Goal: Transaction & Acquisition: Purchase product/service

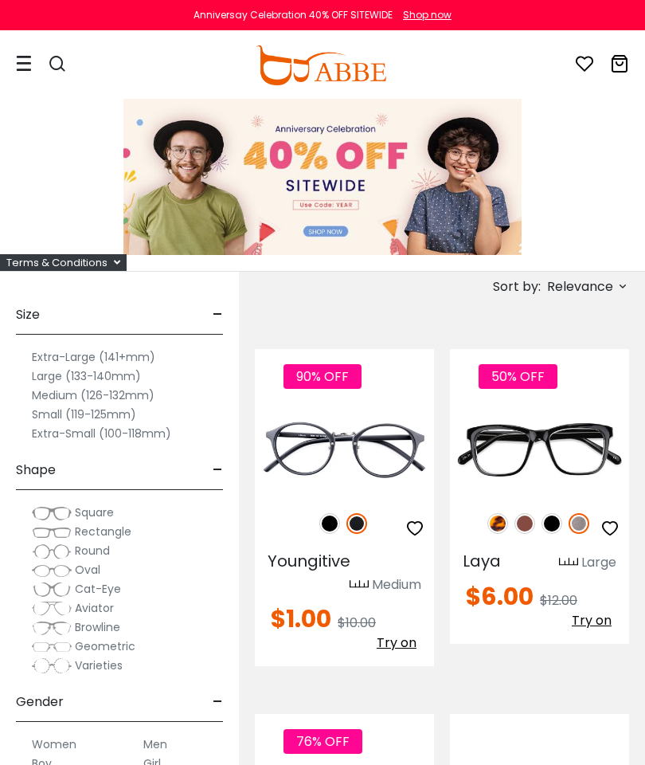
scroll to position [1, 0]
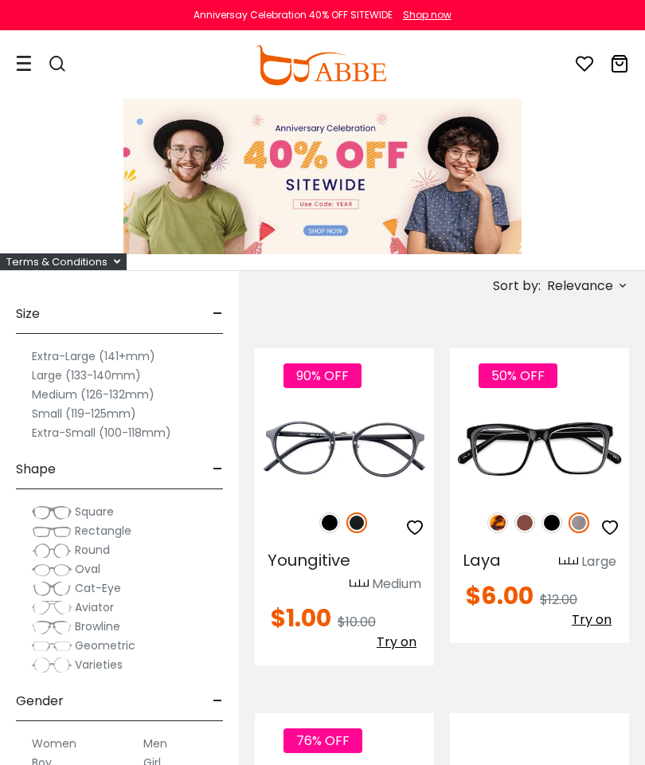
click at [544, 292] on span "Relevance" at bounding box center [586, 285] width 85 height 18
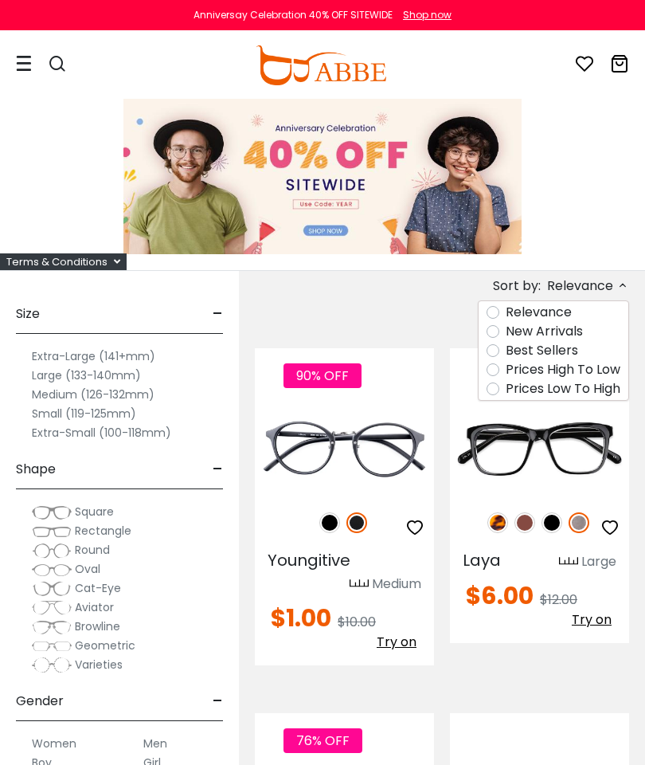
click at [534, 397] on label "Prices Low To High" at bounding box center [563, 388] width 115 height 19
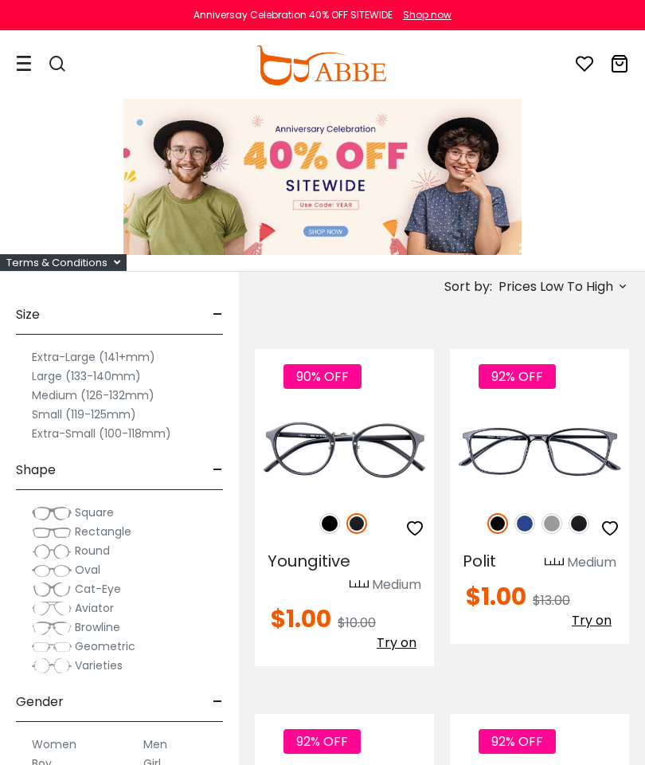
click at [104, 258] on div "Terms & Conditions" at bounding box center [63, 262] width 127 height 17
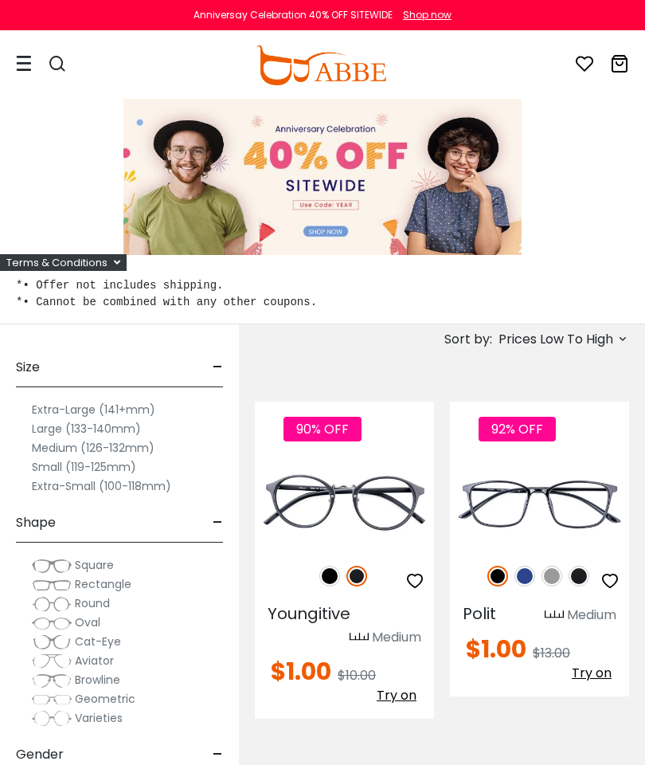
click at [42, 207] on div at bounding box center [322, 177] width 645 height 156
click at [103, 264] on div "Terms & Conditions" at bounding box center [63, 262] width 127 height 17
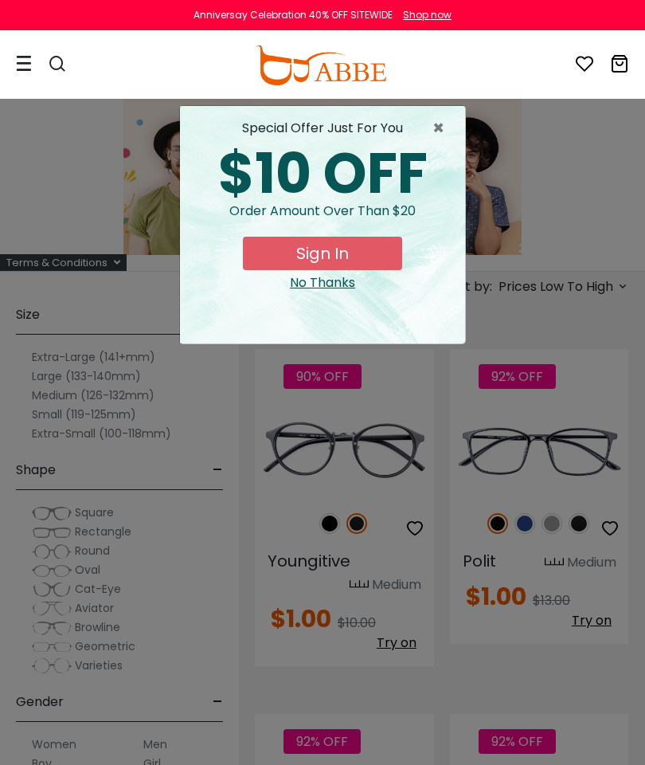
click at [437, 135] on span "×" at bounding box center [442, 128] width 20 height 19
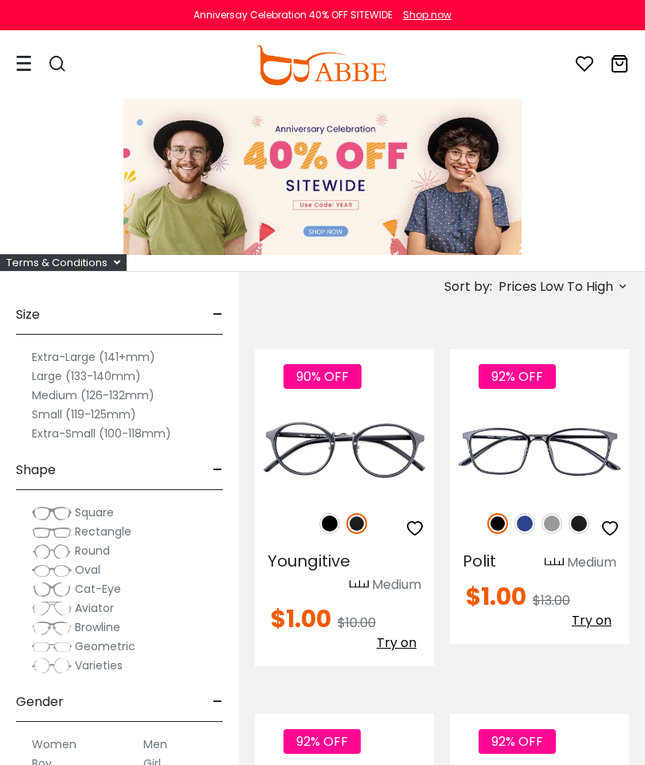
click at [521, 528] on img at bounding box center [525, 523] width 21 height 21
click at [560, 518] on img at bounding box center [552, 523] width 21 height 21
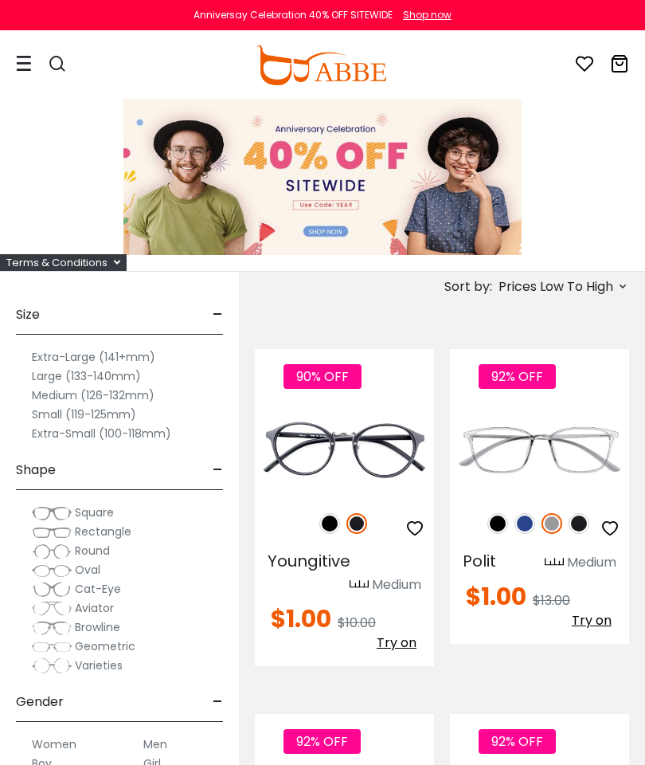
click at [0, 0] on img at bounding box center [0, 0] width 0 height 0
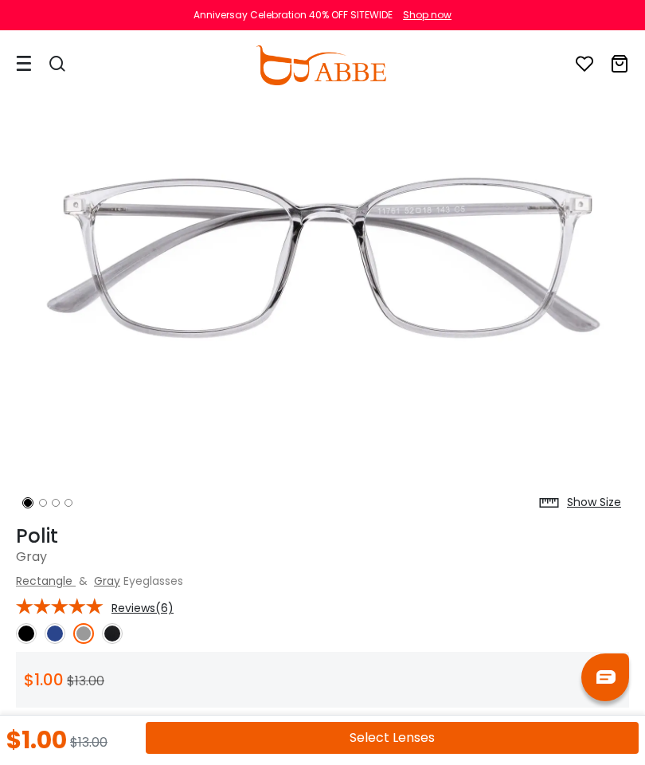
scroll to position [137, 0]
click at [45, 636] on img at bounding box center [55, 632] width 21 height 21
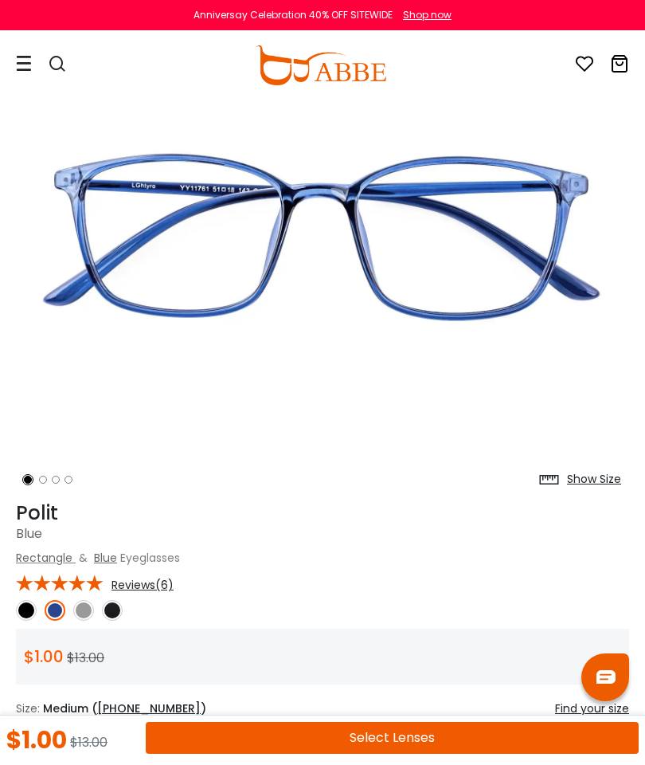
scroll to position [155, 0]
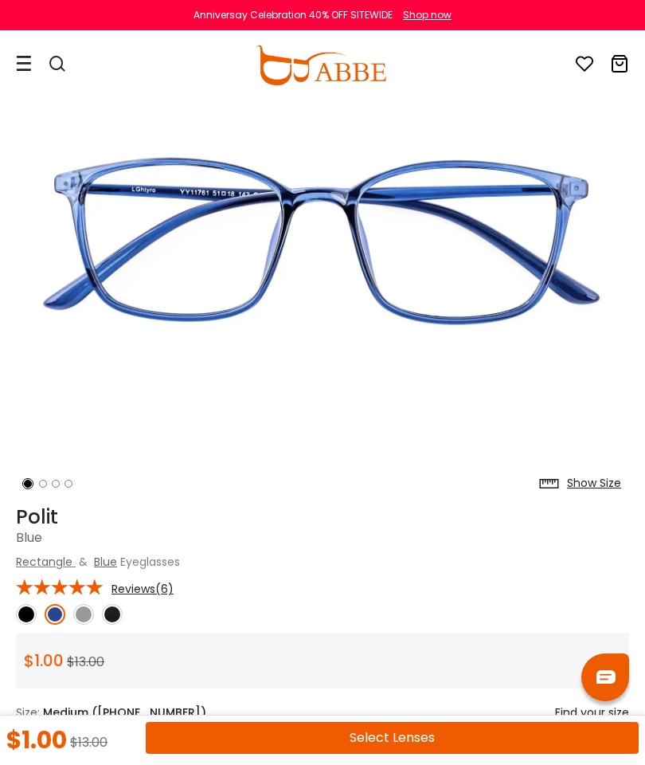
click at [587, 65] on icon at bounding box center [584, 63] width 19 height 19
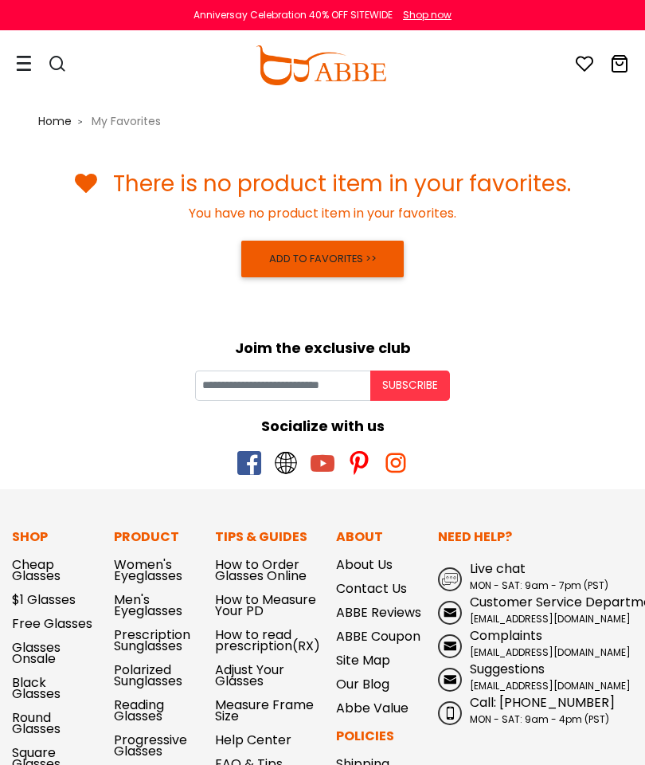
click at [370, 253] on link "ADD TO FAVORITES >>" at bounding box center [322, 259] width 162 height 37
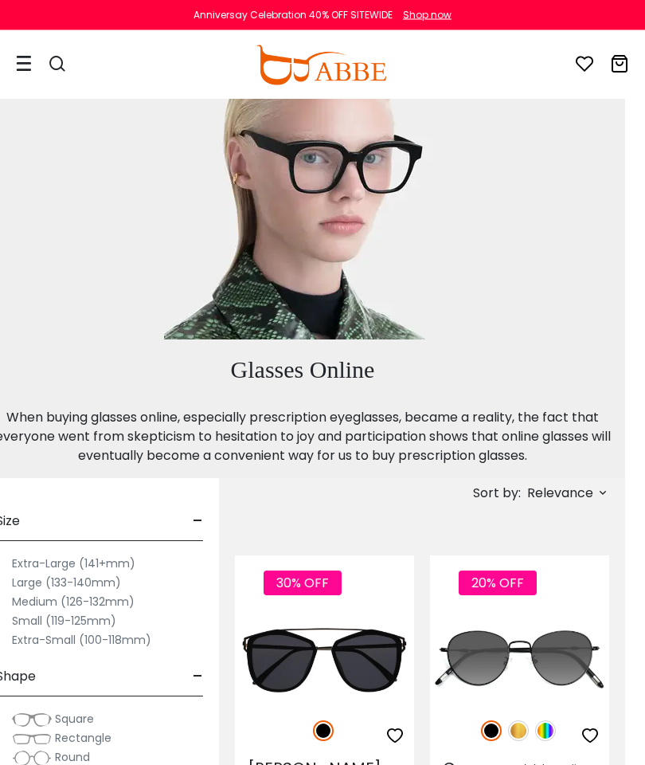
scroll to position [0, 20]
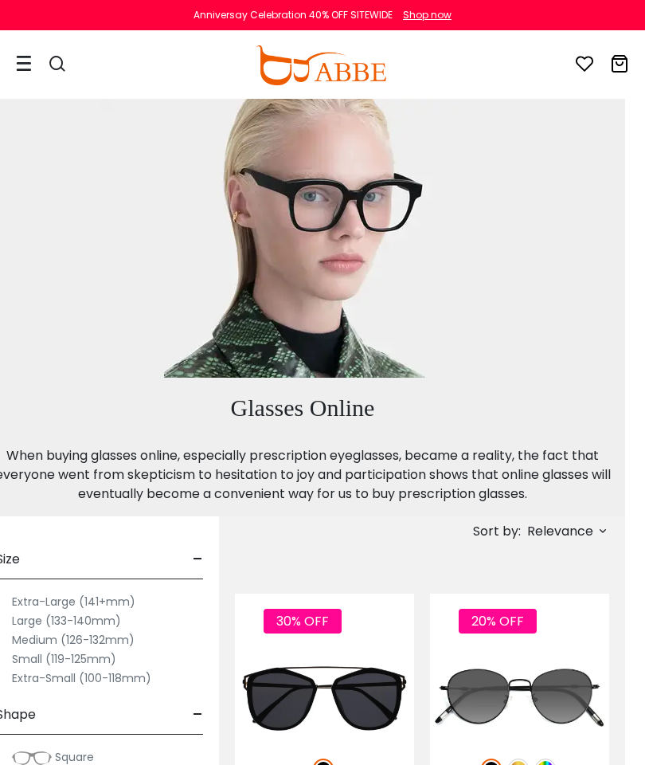
click at [587, 495] on p "When buying glasses online, especially prescription eyeglasses, became a realit…" at bounding box center [302, 474] width 629 height 57
click at [569, 542] on span "Relevance" at bounding box center [560, 531] width 66 height 29
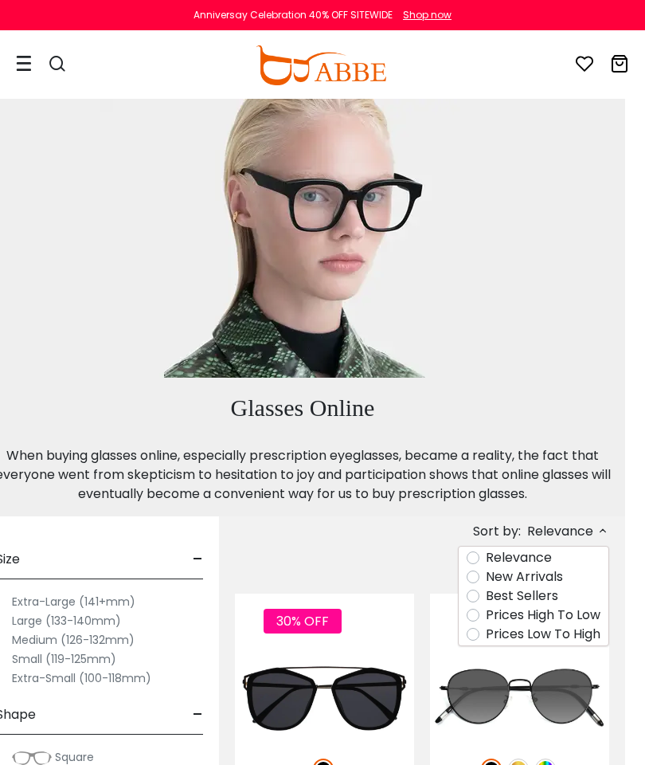
click at [486, 635] on label "Prices Low To High" at bounding box center [543, 633] width 115 height 19
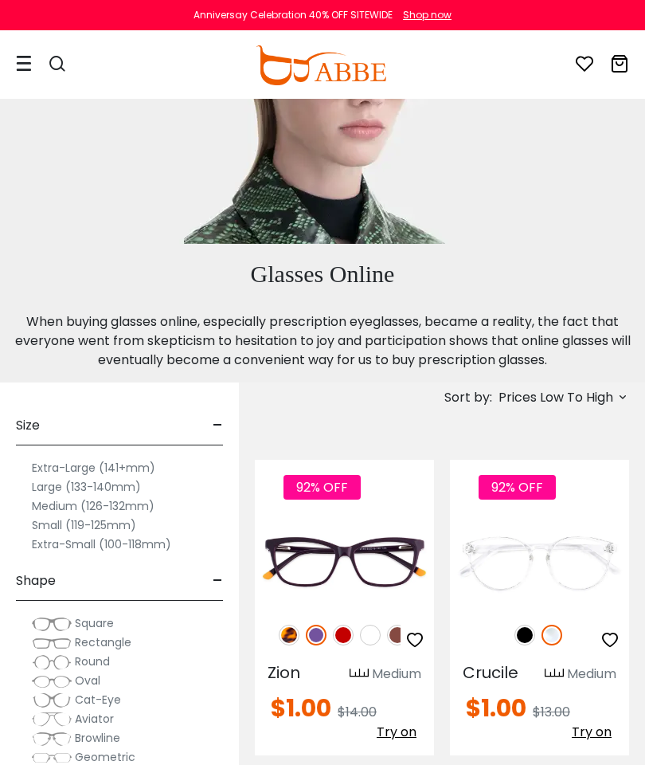
scroll to position [136, 0]
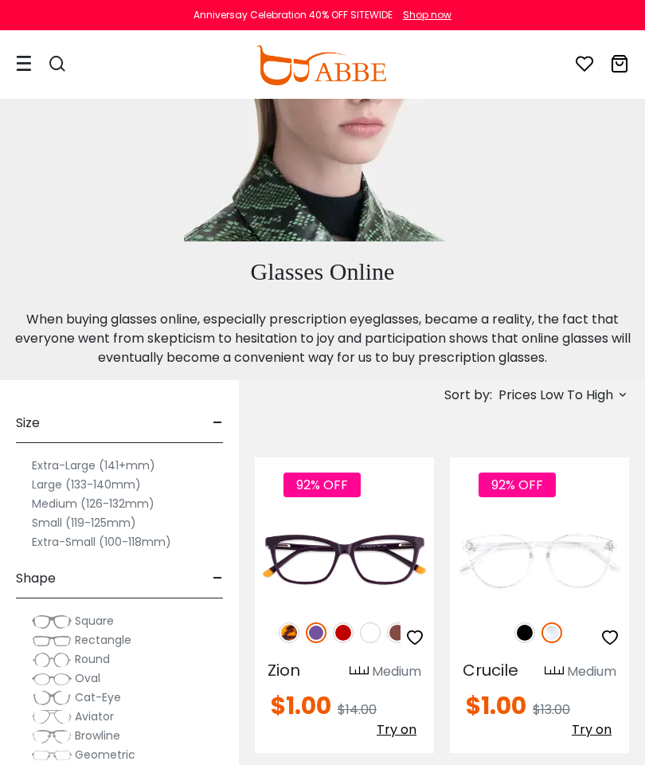
click at [534, 631] on img at bounding box center [525, 632] width 21 height 21
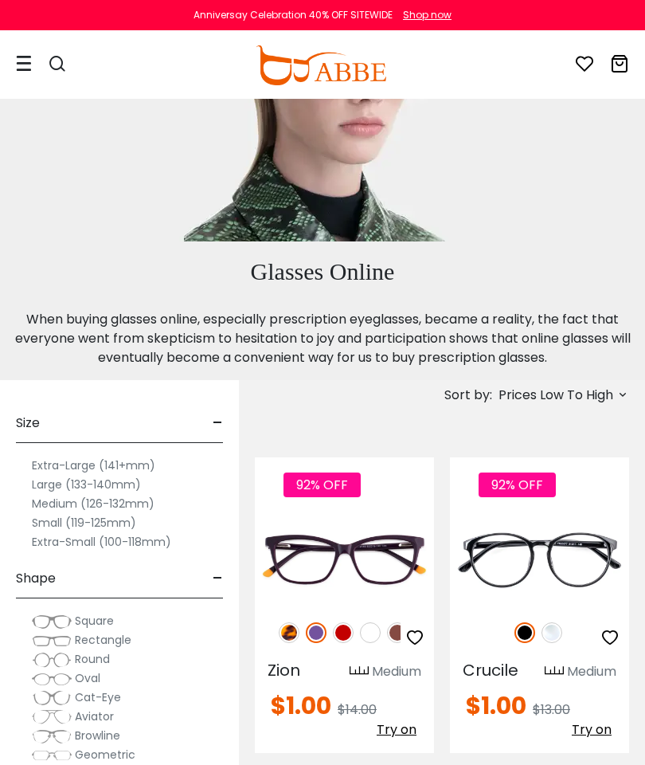
click at [616, 640] on icon "button" at bounding box center [610, 637] width 19 height 19
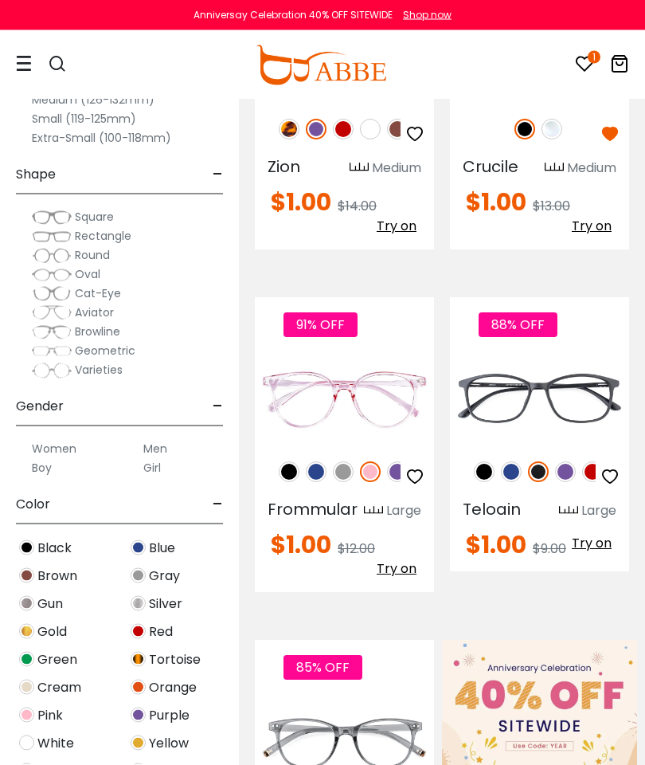
scroll to position [640, 0]
click at [507, 456] on div "88% OFF" at bounding box center [539, 471] width 179 height 33
click at [521, 468] on img at bounding box center [511, 471] width 21 height 21
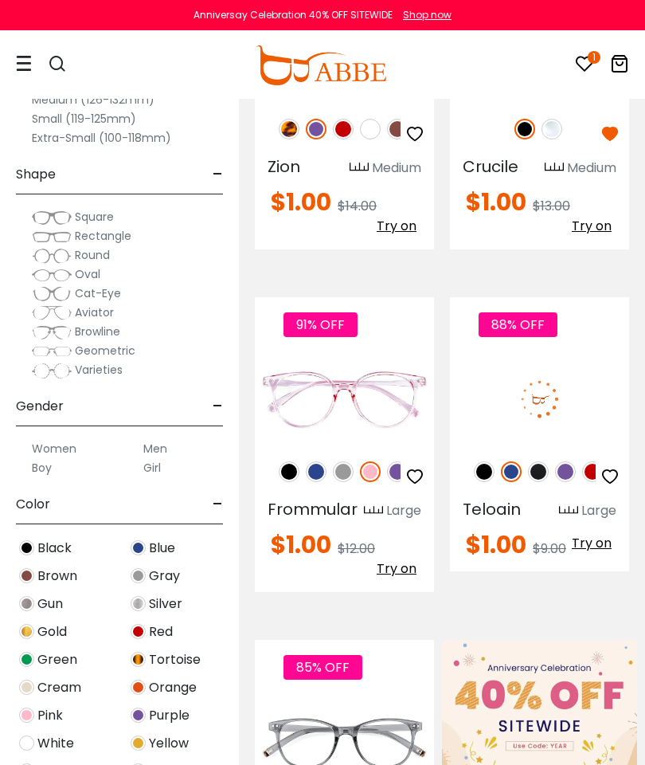
click at [526, 472] on div "88% OFF" at bounding box center [539, 471] width 179 height 33
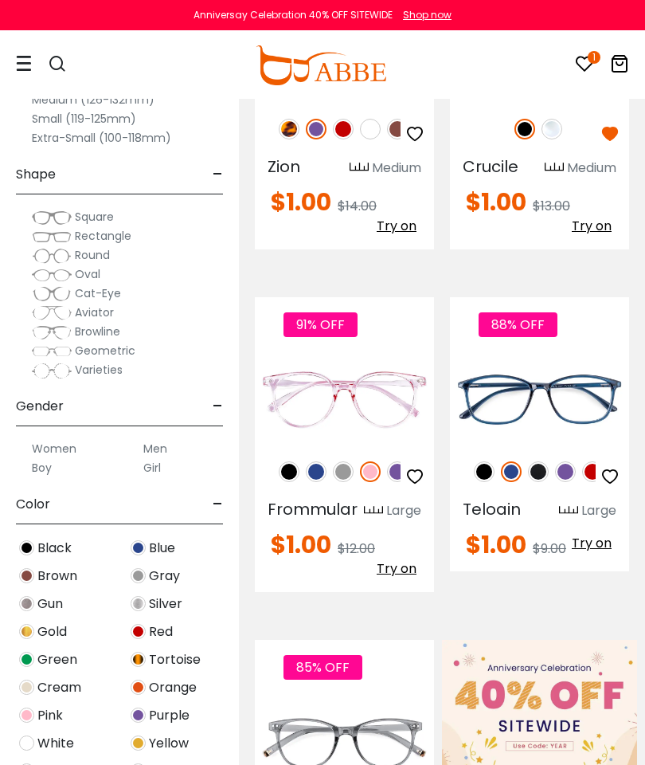
click at [315, 471] on img at bounding box center [316, 471] width 21 height 21
click at [0, 0] on img at bounding box center [0, 0] width 0 height 0
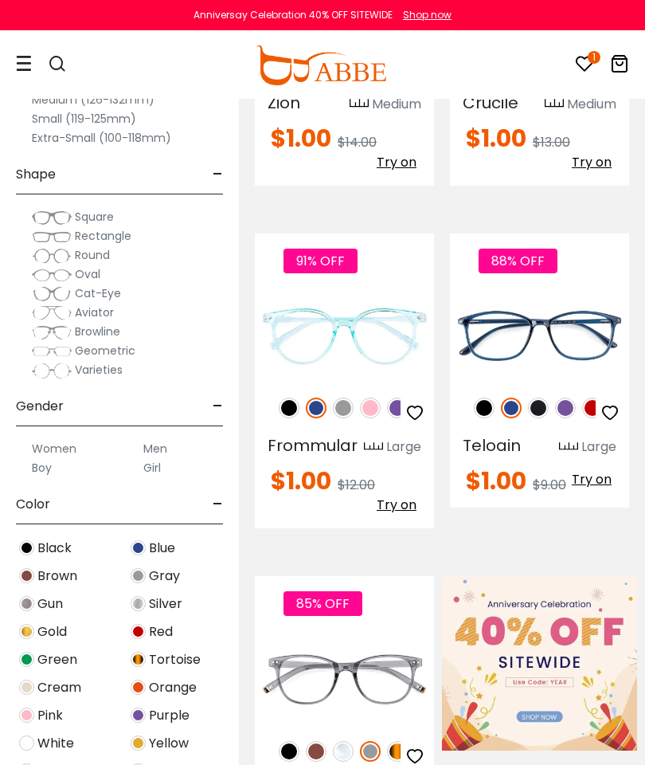
click at [417, 408] on icon "button" at bounding box center [414, 412] width 19 height 19
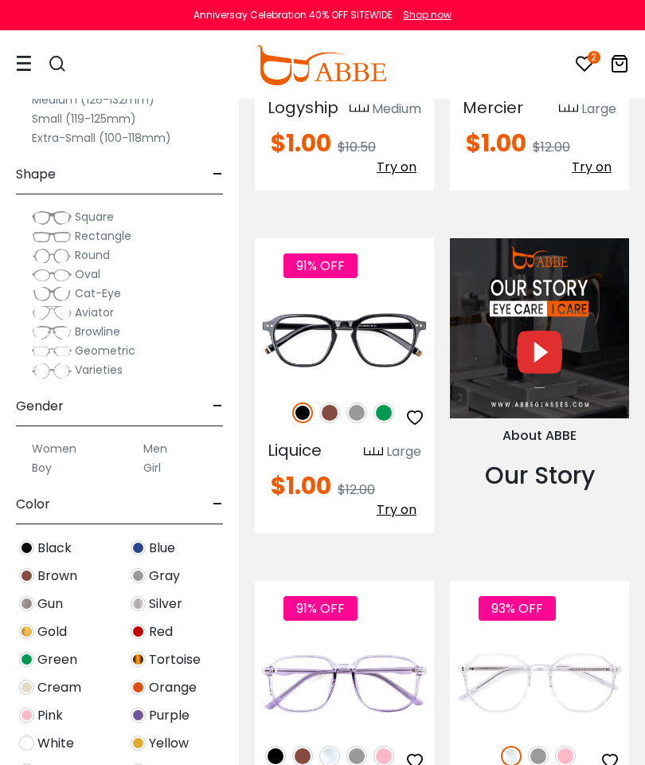
scroll to position [2085, 0]
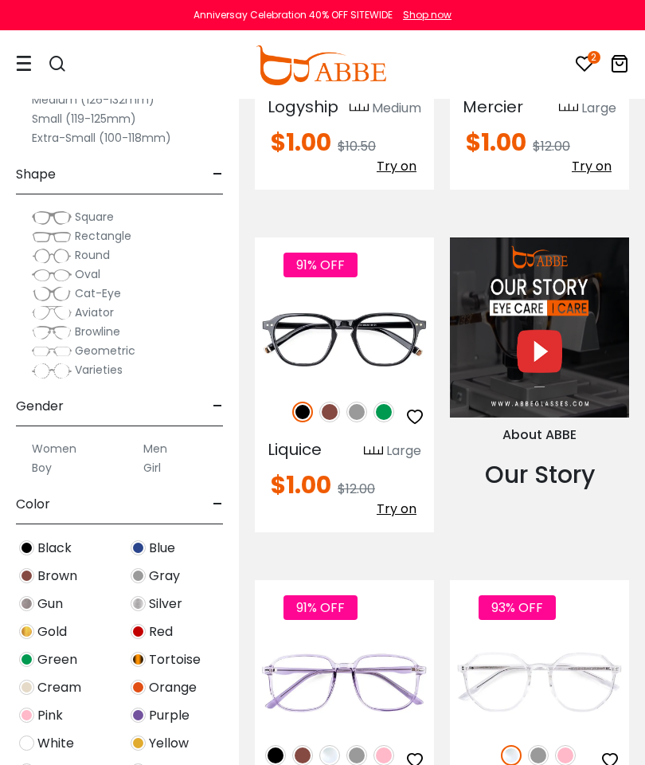
click at [386, 422] on img at bounding box center [384, 411] width 21 height 21
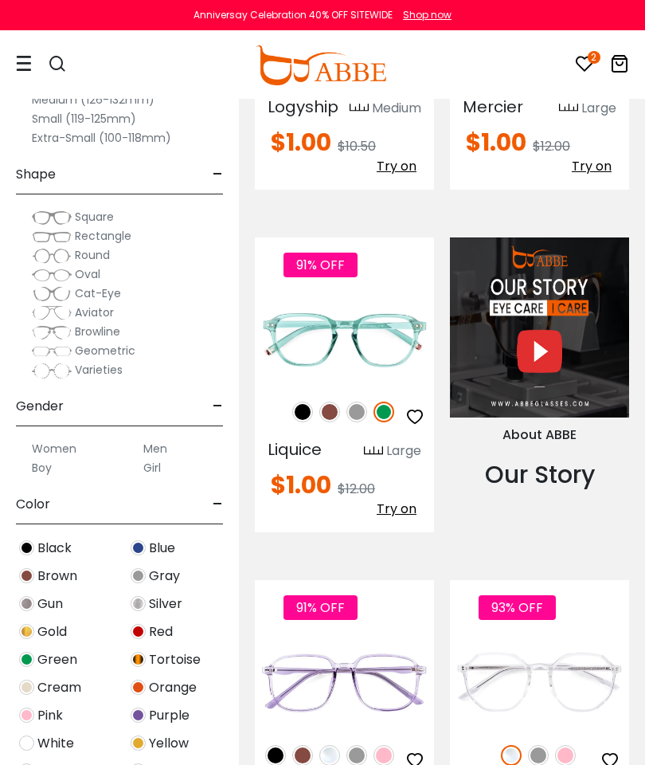
click at [353, 422] on img at bounding box center [356, 411] width 21 height 21
click at [333, 422] on img at bounding box center [329, 411] width 21 height 21
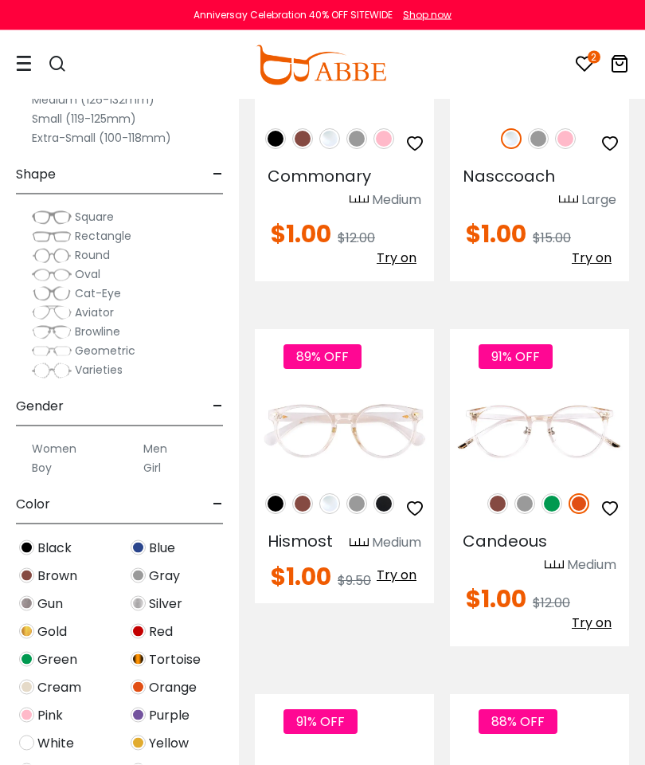
scroll to position [2702, 0]
click at [304, 514] on img at bounding box center [302, 503] width 21 height 21
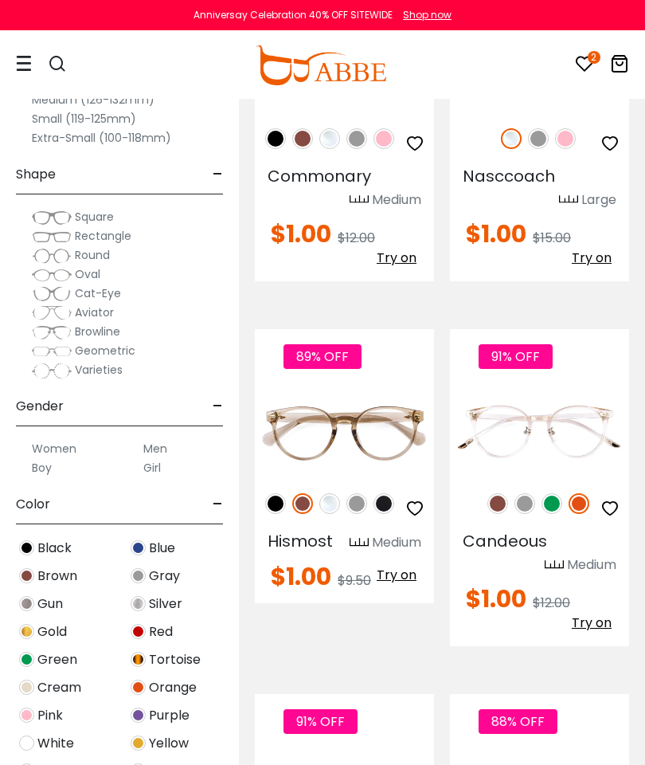
click at [366, 514] on img at bounding box center [356, 503] width 21 height 21
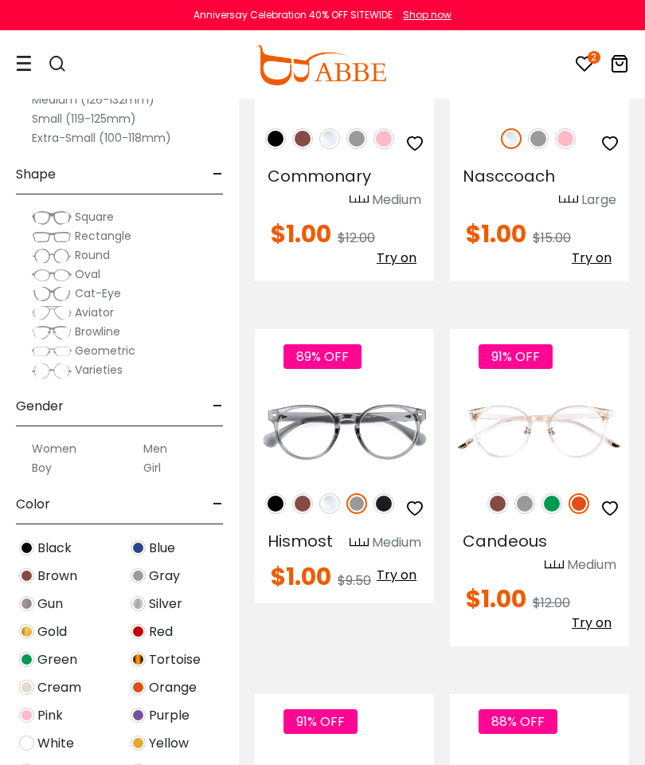
click at [0, 0] on img at bounding box center [0, 0] width 0 height 0
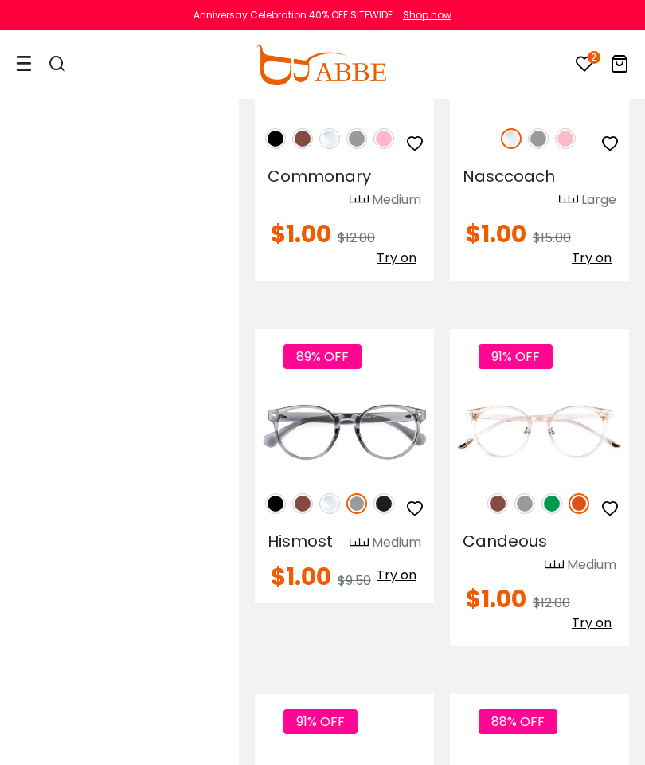
scroll to position [2765, 0]
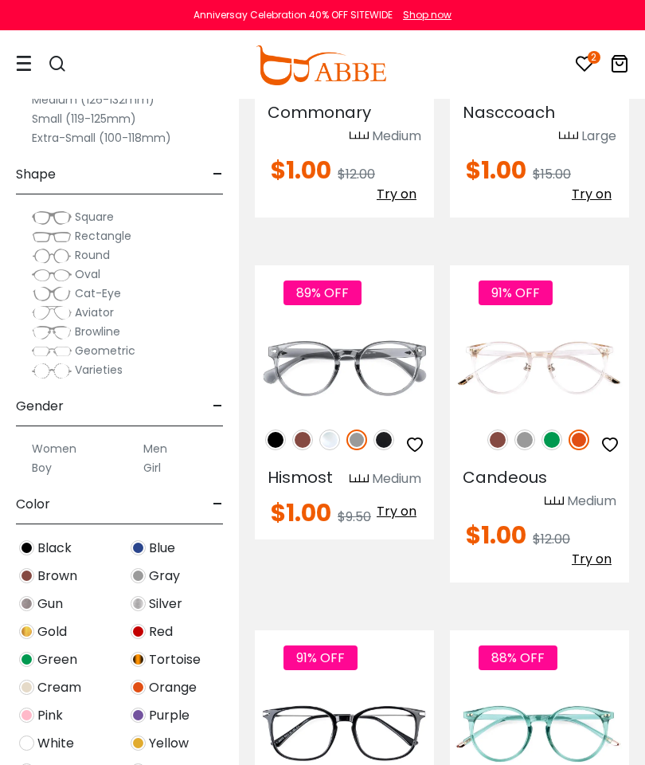
click at [413, 448] on icon "button" at bounding box center [414, 444] width 19 height 19
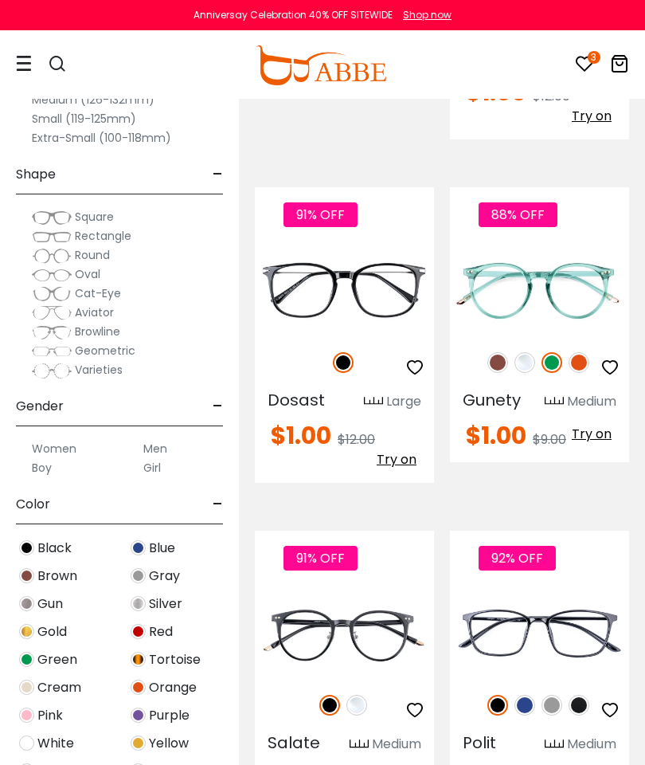
scroll to position [3209, 0]
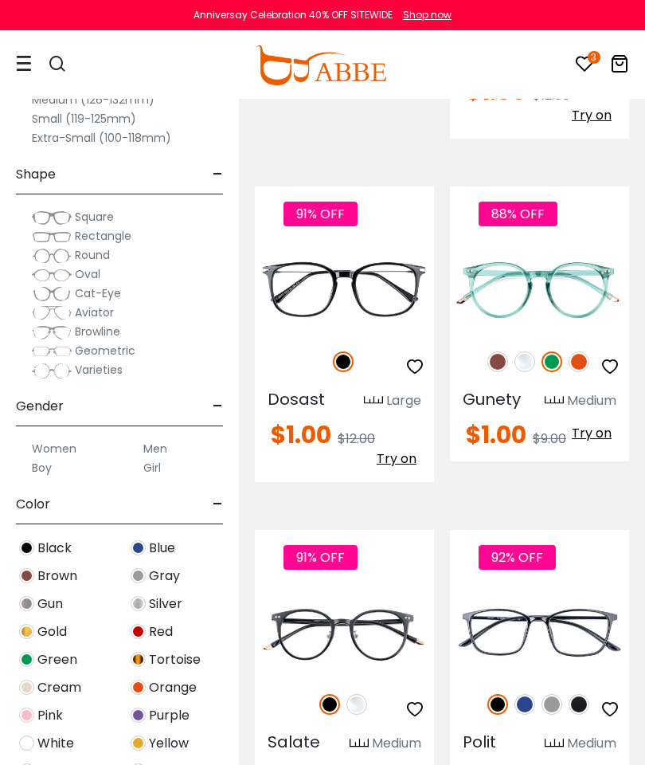
click at [0, 0] on img at bounding box center [0, 0] width 0 height 0
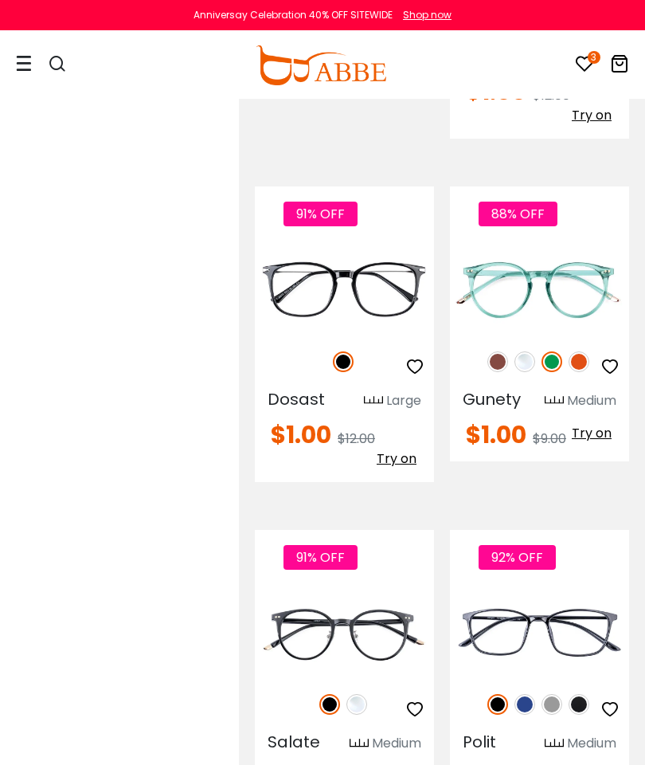
scroll to position [3273, 0]
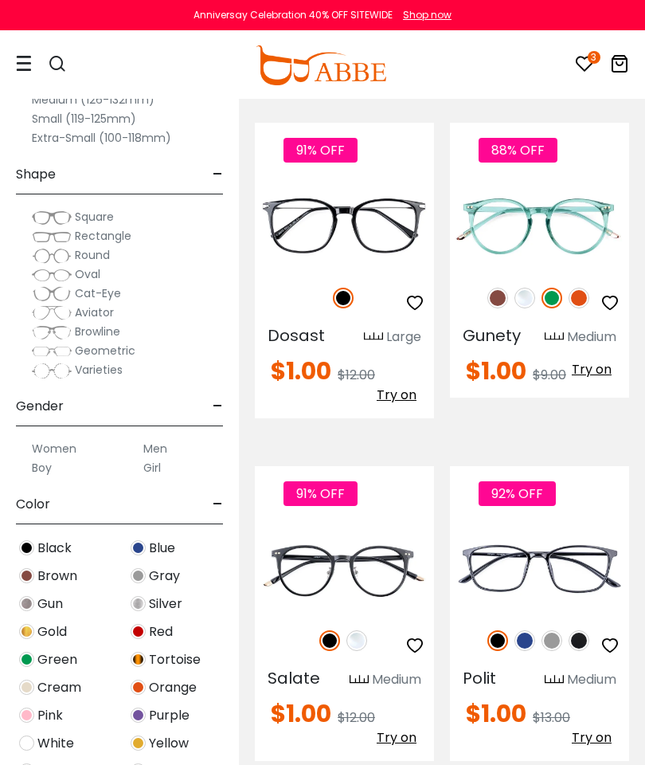
click at [502, 302] on img at bounding box center [497, 298] width 21 height 21
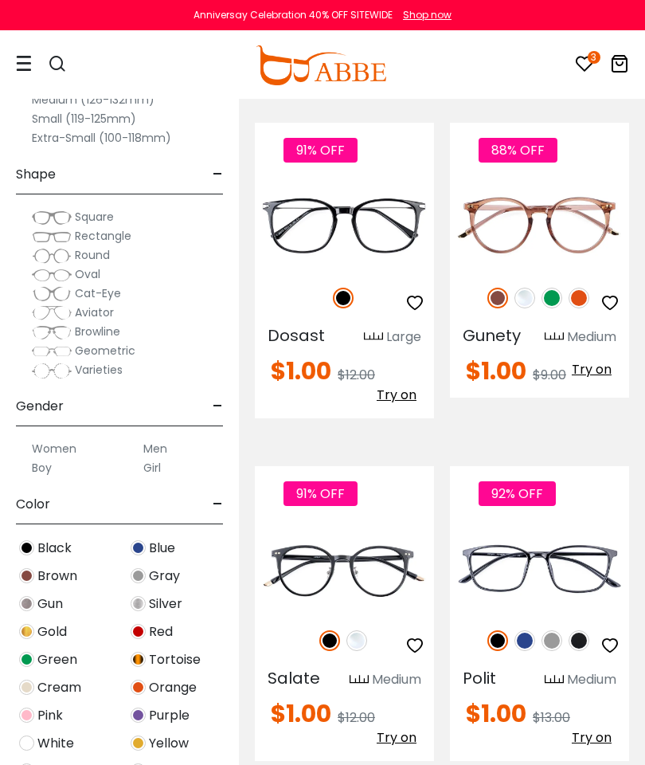
click at [609, 312] on icon "button" at bounding box center [610, 302] width 19 height 19
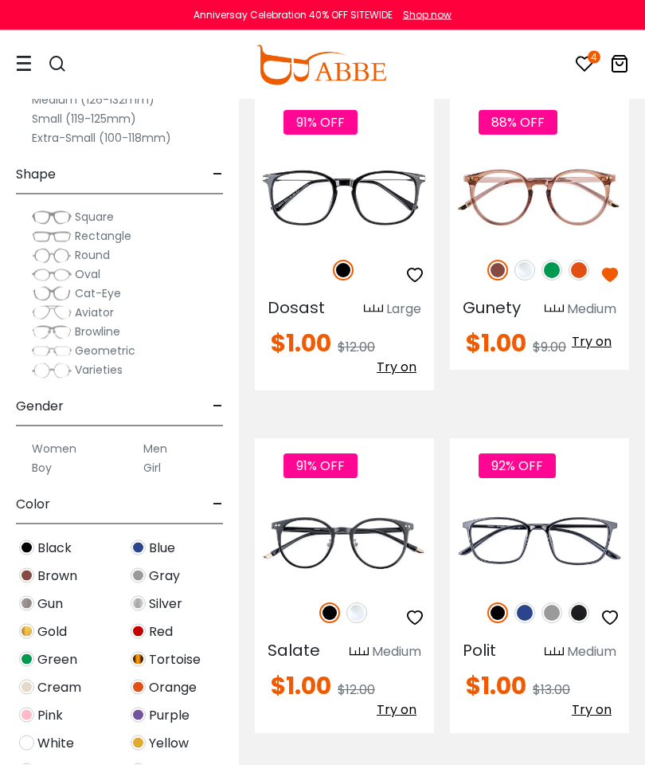
scroll to position [3343, 0]
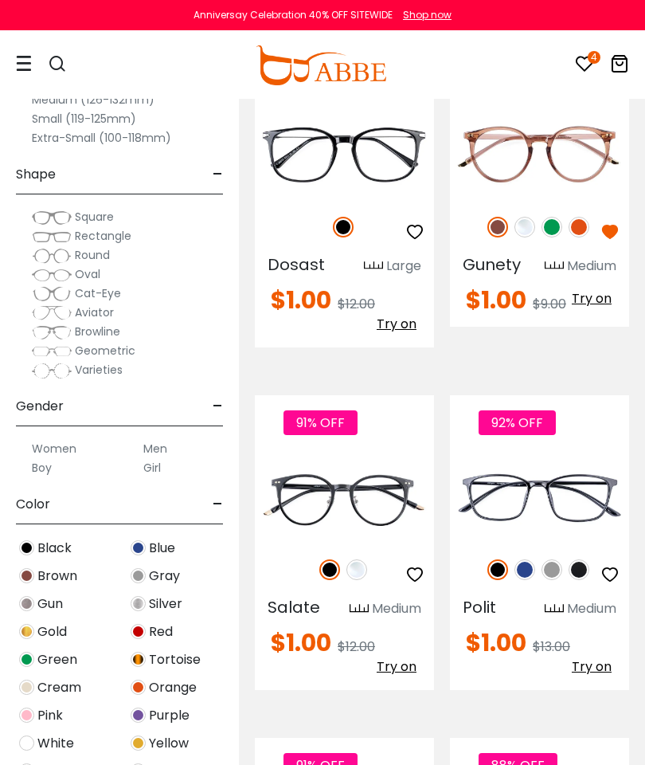
click at [611, 589] on button "button" at bounding box center [610, 574] width 29 height 30
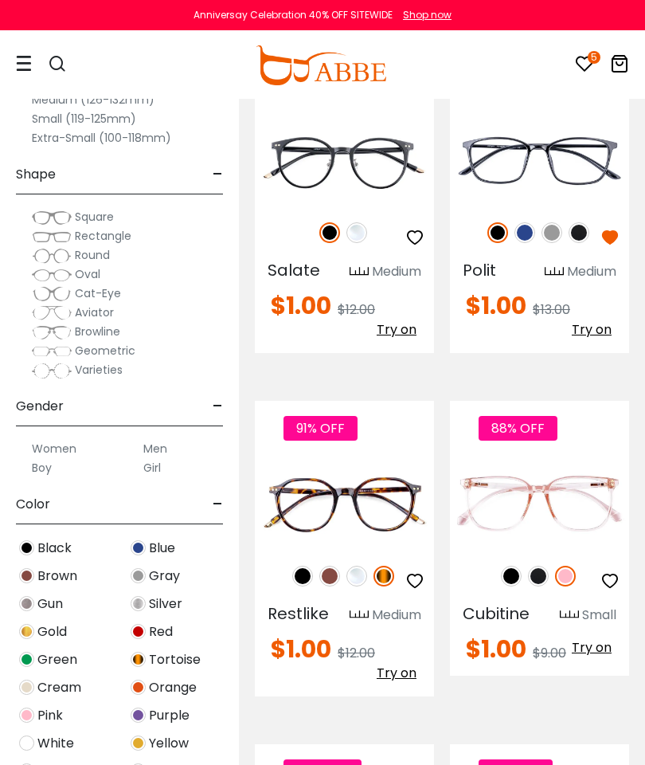
scroll to position [3683, 0]
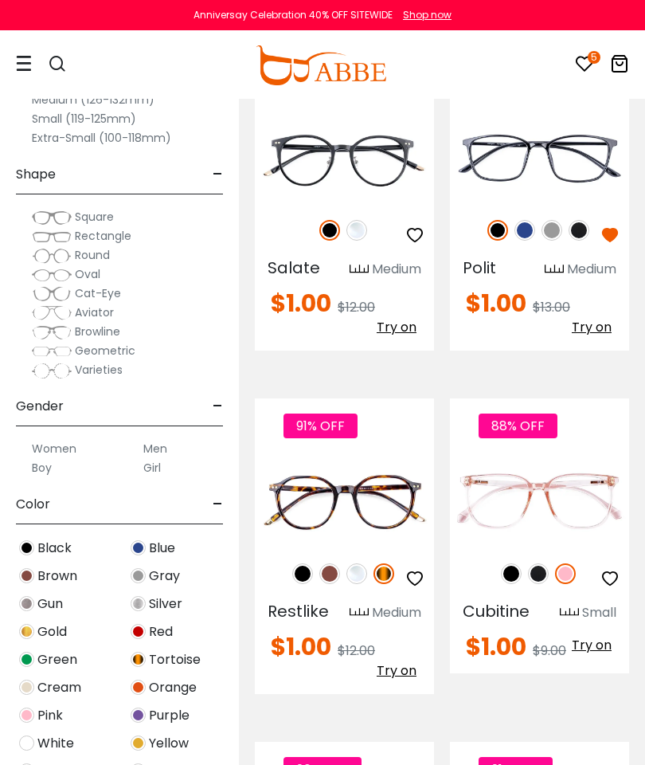
click at [421, 583] on icon "button" at bounding box center [414, 578] width 19 height 19
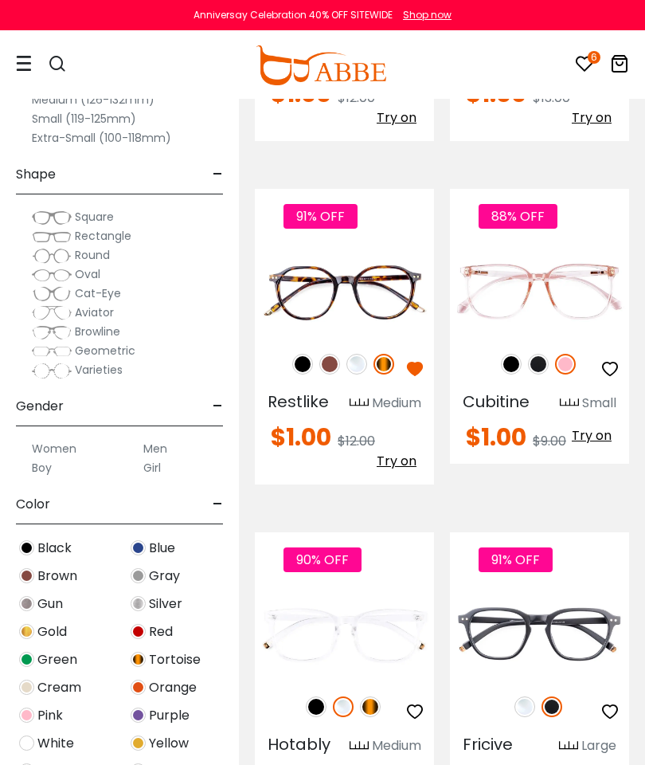
scroll to position [3893, 0]
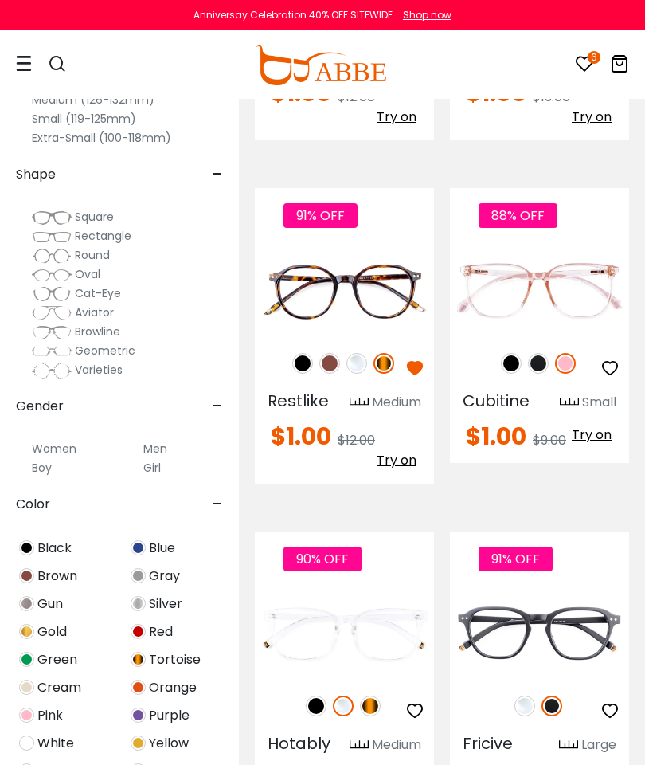
click at [515, 374] on img at bounding box center [511, 363] width 21 height 21
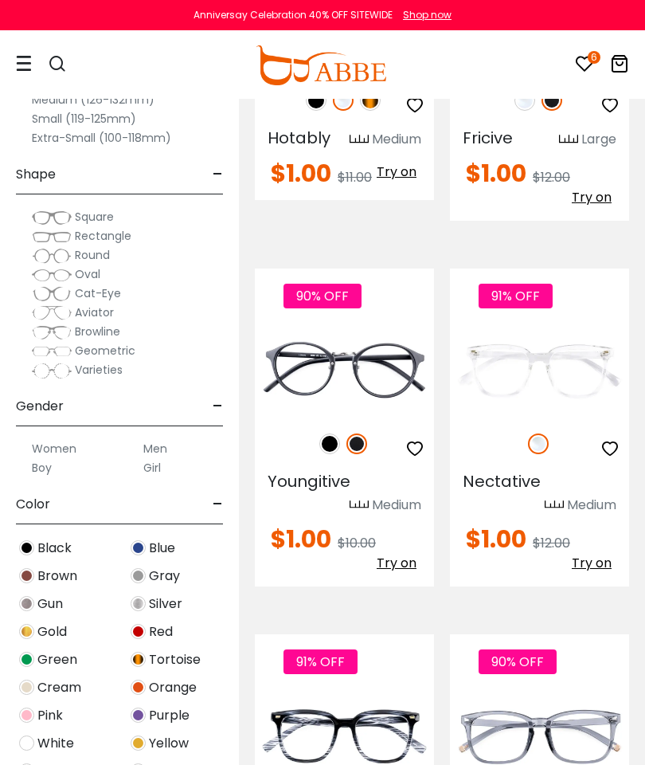
scroll to position [4500, 0]
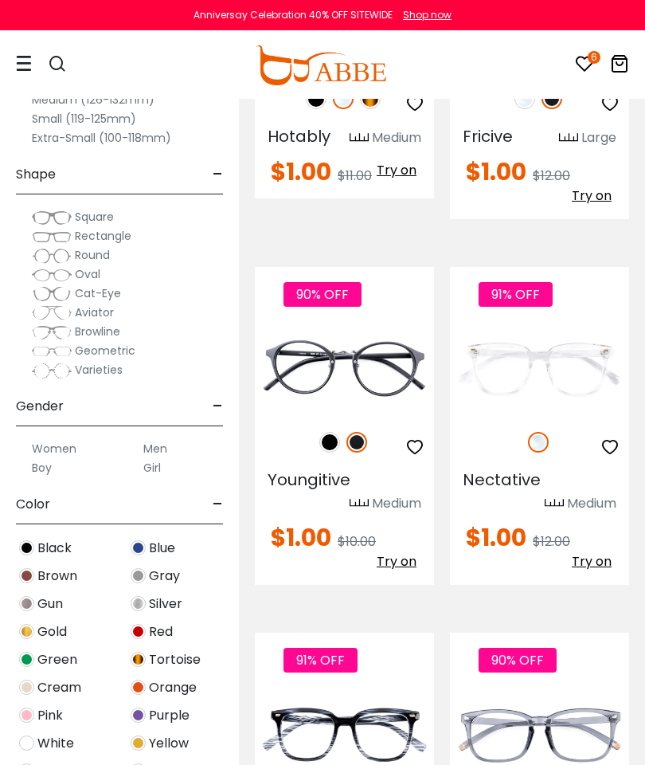
click at [624, 450] on button "button" at bounding box center [610, 447] width 29 height 30
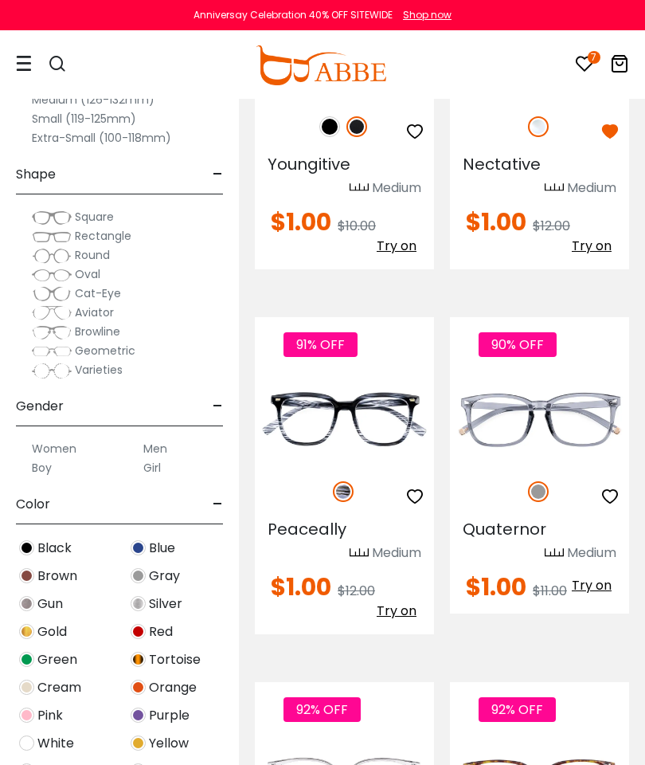
scroll to position [4818, 0]
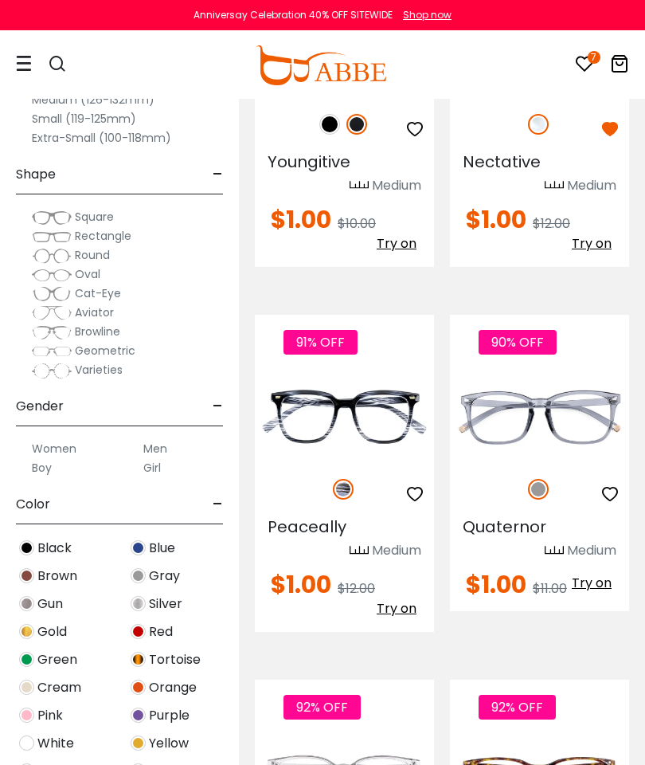
click at [0, 0] on img at bounding box center [0, 0] width 0 height 0
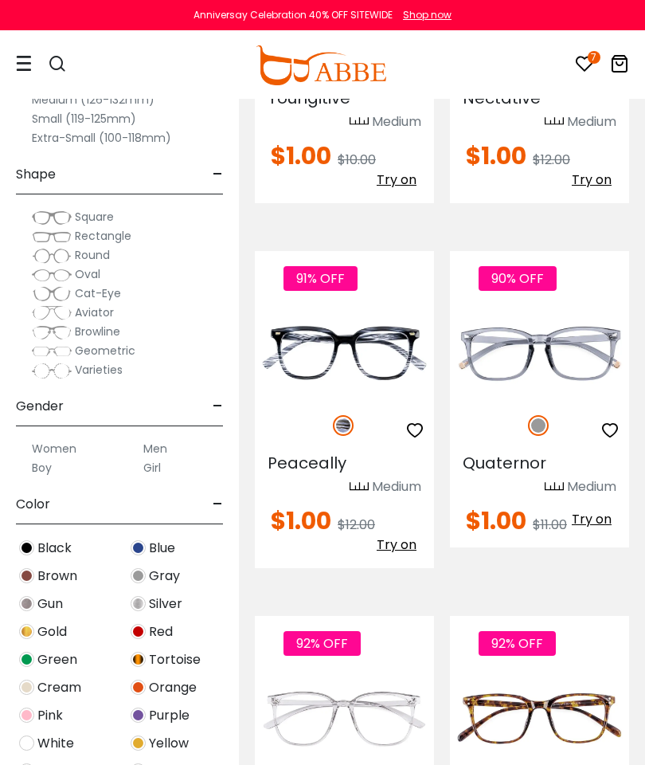
click at [417, 433] on icon "button" at bounding box center [414, 430] width 19 height 19
click at [620, 431] on button "button" at bounding box center [610, 430] width 29 height 30
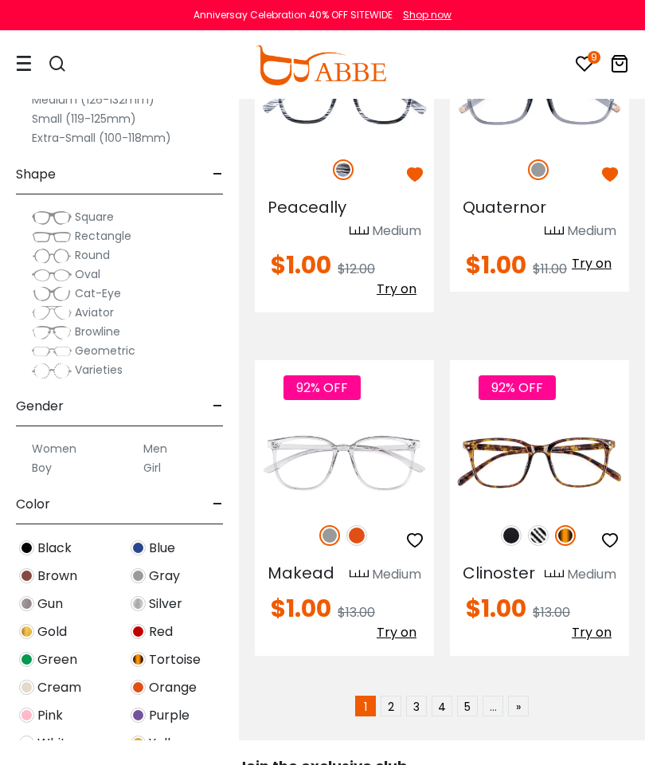
scroll to position [5132, 0]
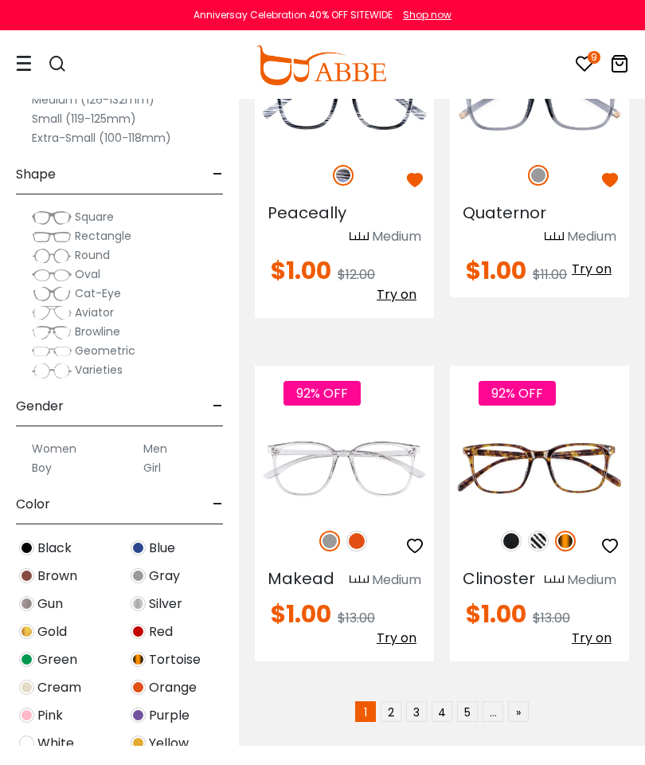
click at [546, 542] on img at bounding box center [538, 540] width 21 height 21
click at [401, 716] on link "2" at bounding box center [391, 711] width 21 height 21
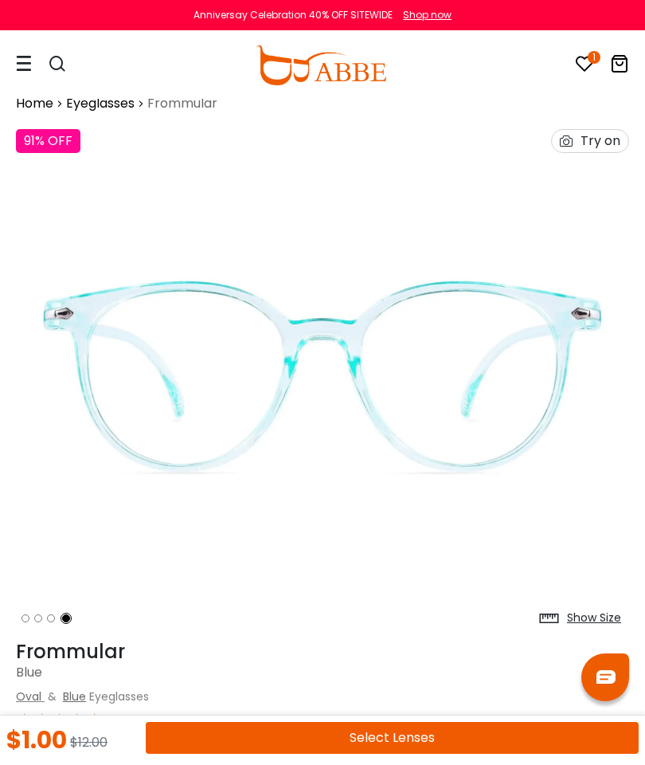
scroll to position [12, 0]
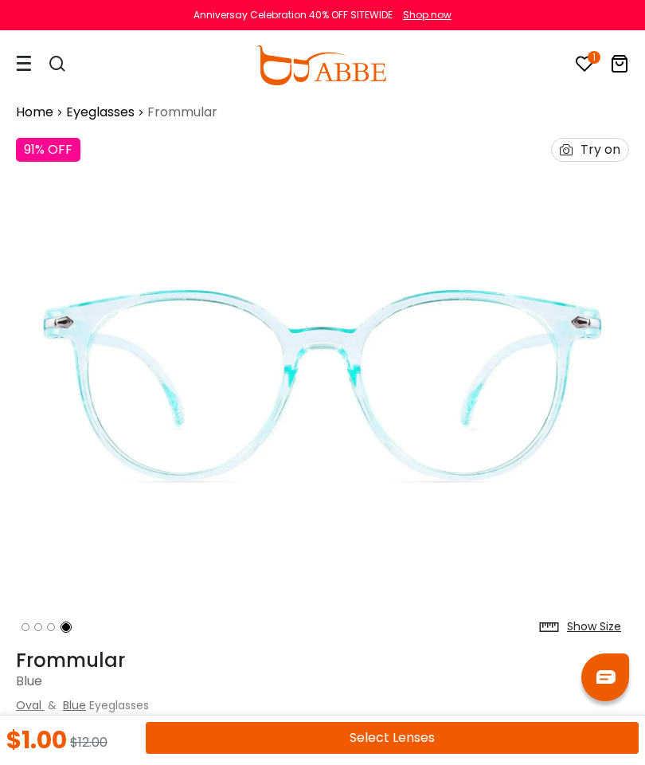
click at [587, 161] on div "Try on" at bounding box center [590, 150] width 78 height 24
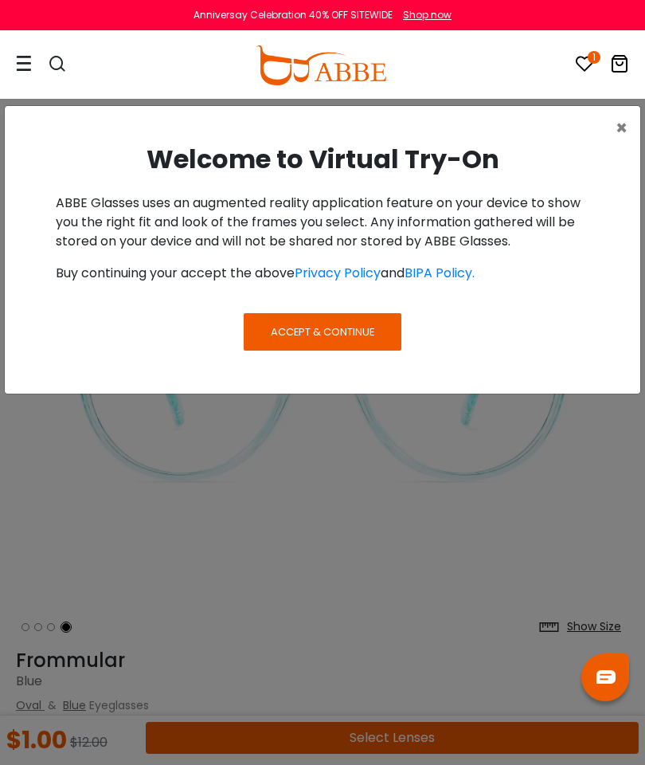
click at [636, 126] on button "×" at bounding box center [621, 128] width 37 height 45
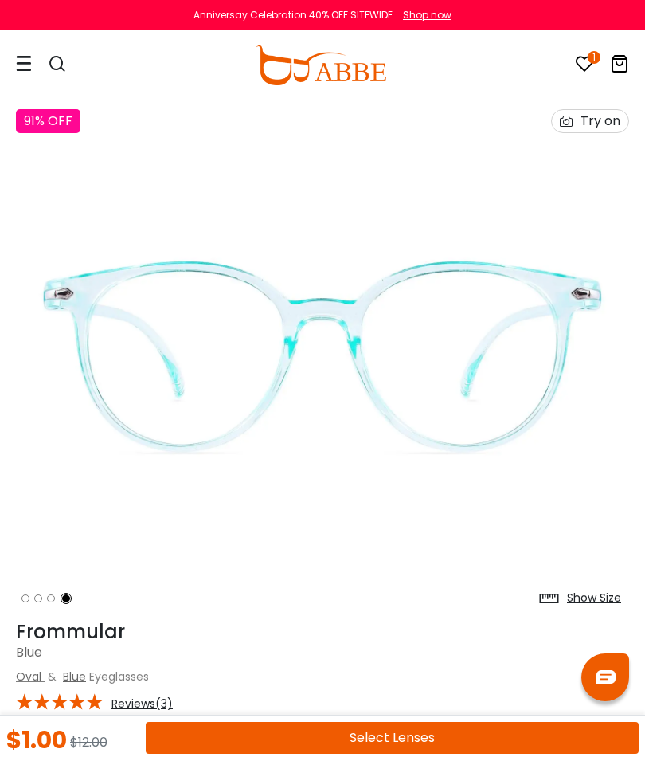
scroll to position [59, 0]
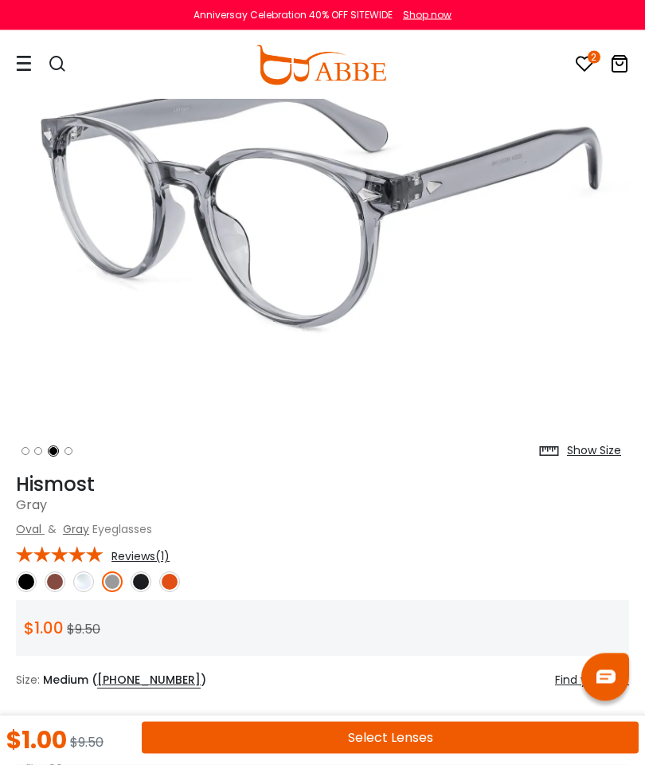
scroll to position [187, 5]
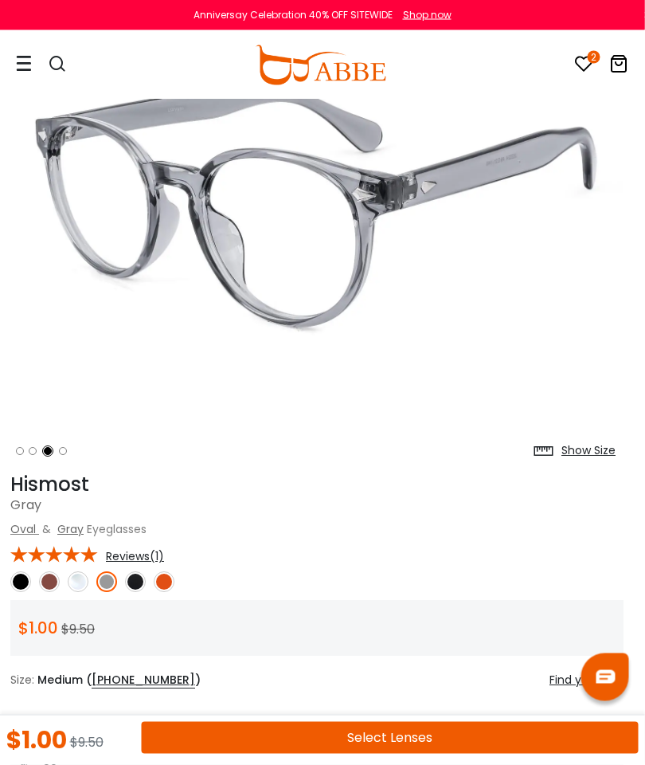
click at [68, 585] on img at bounding box center [78, 582] width 21 height 21
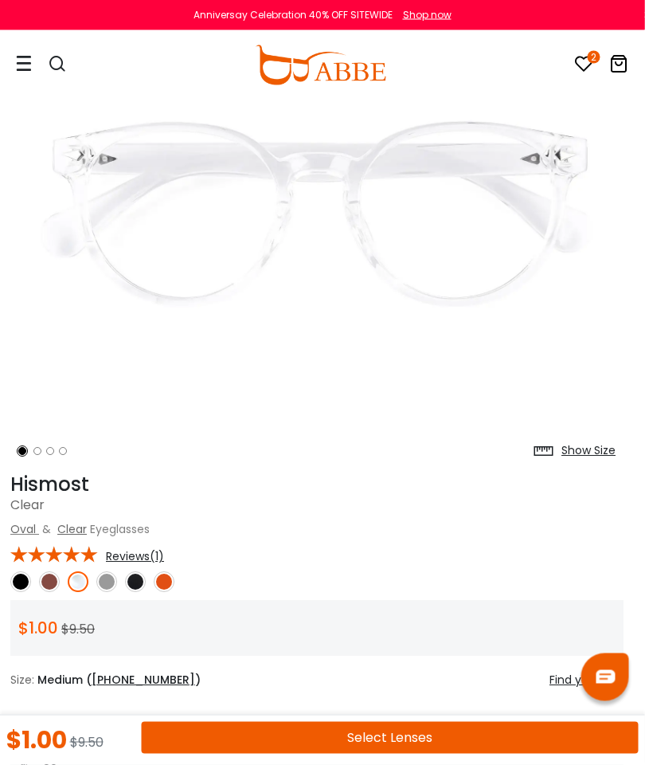
scroll to position [188, 6]
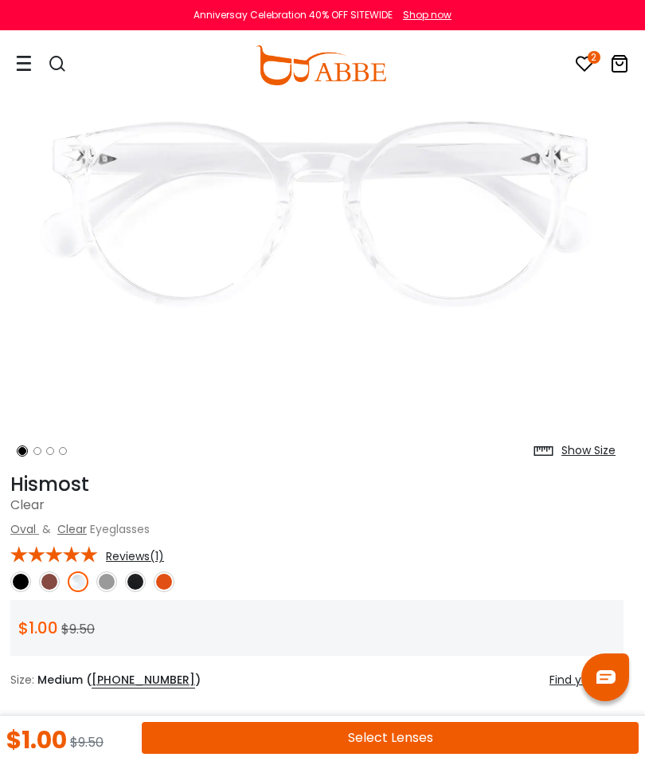
click at [46, 586] on img at bounding box center [49, 581] width 21 height 21
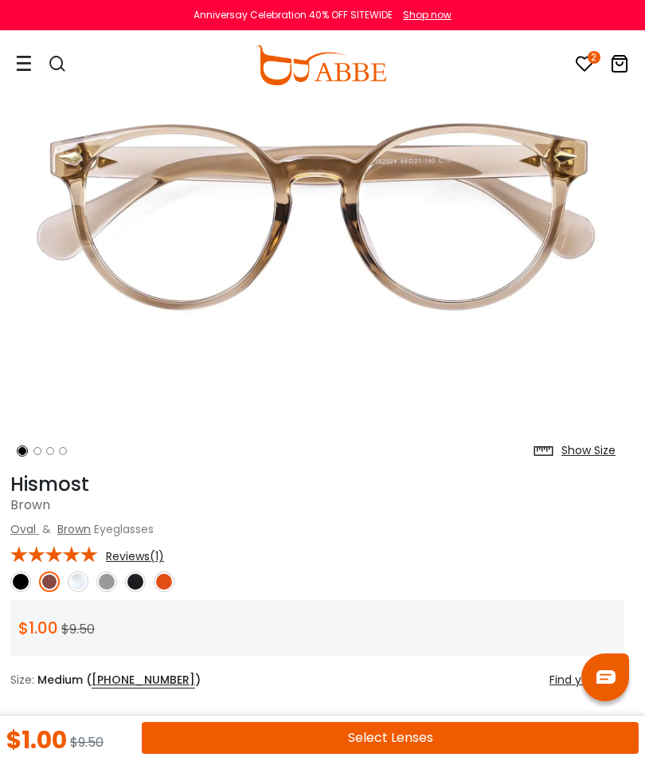
click at [12, 582] on img at bounding box center [20, 581] width 21 height 21
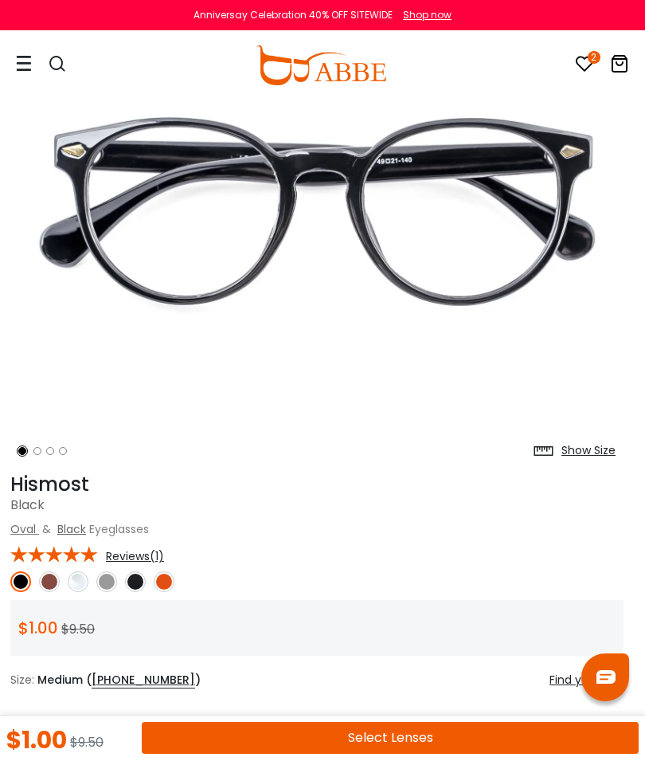
click at [139, 586] on img at bounding box center [135, 581] width 21 height 21
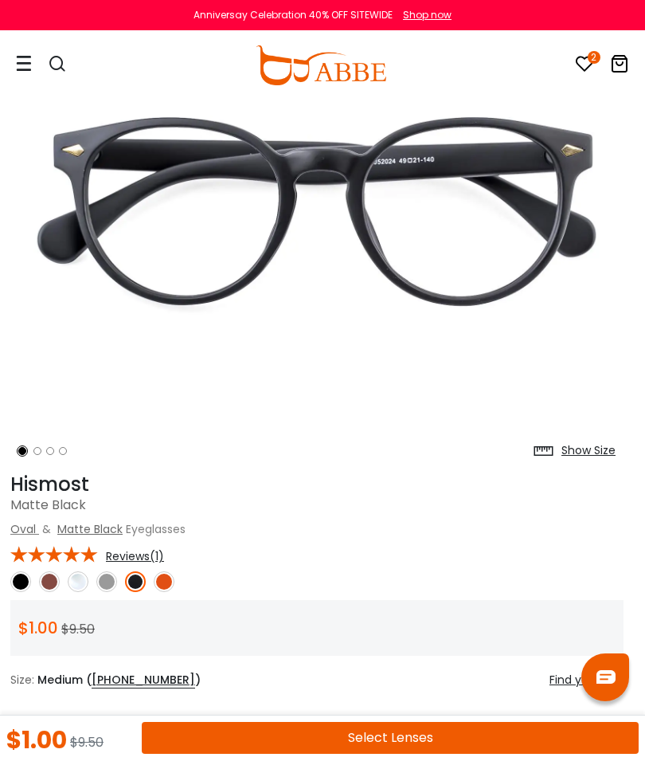
click at [171, 580] on img at bounding box center [164, 581] width 21 height 21
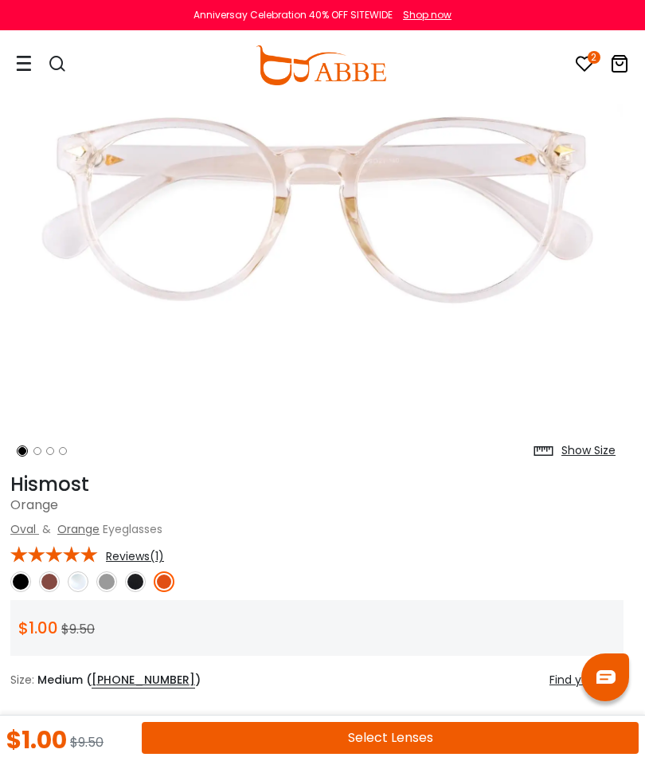
click at [54, 573] on img at bounding box center [49, 581] width 21 height 21
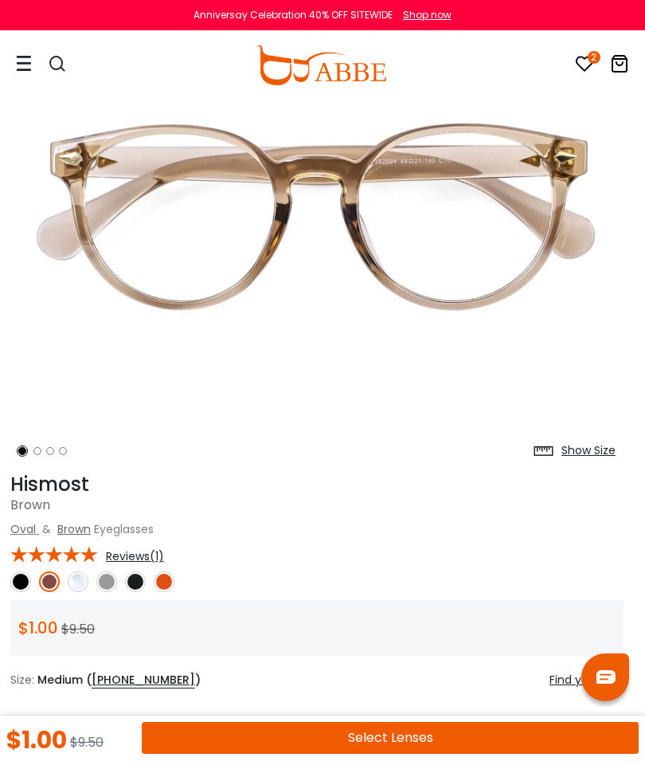
click at [74, 590] on img at bounding box center [78, 581] width 21 height 21
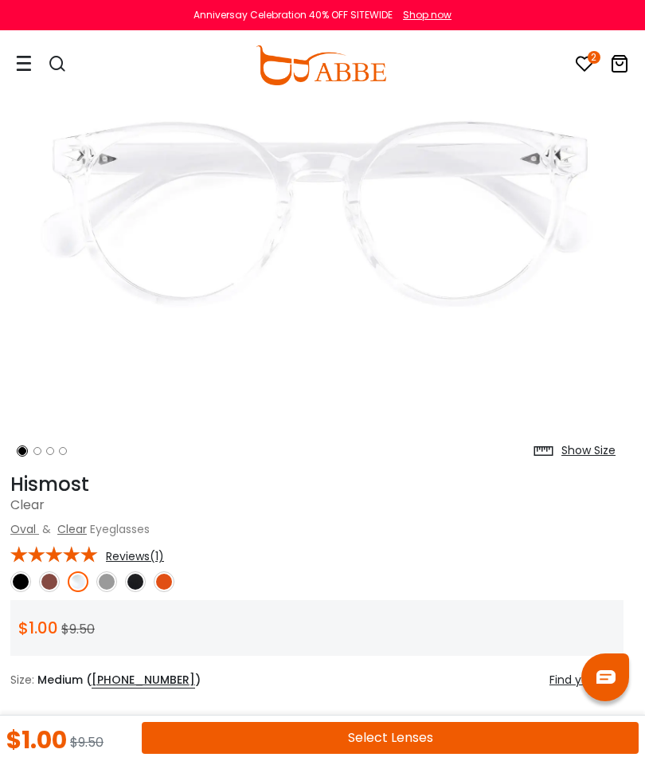
click at [105, 585] on img at bounding box center [106, 581] width 21 height 21
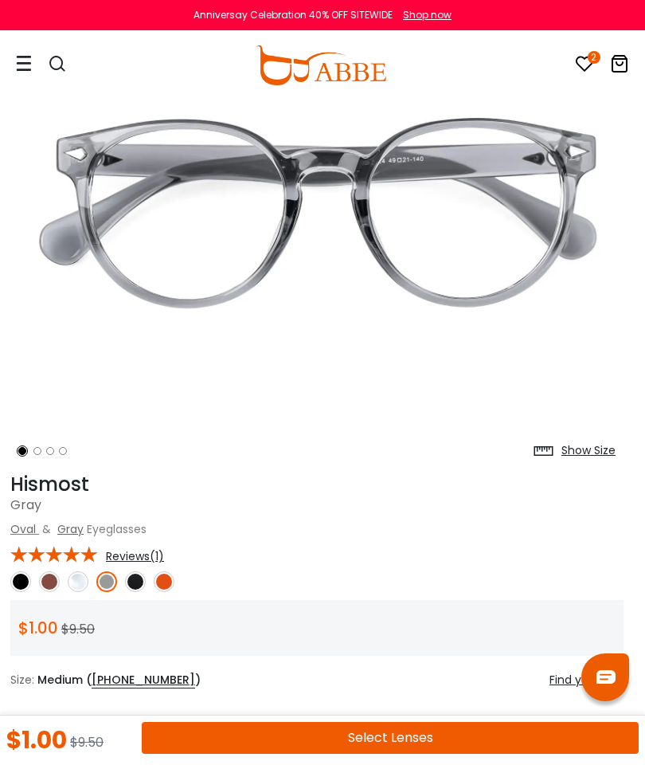
click at [57, 588] on img at bounding box center [49, 581] width 21 height 21
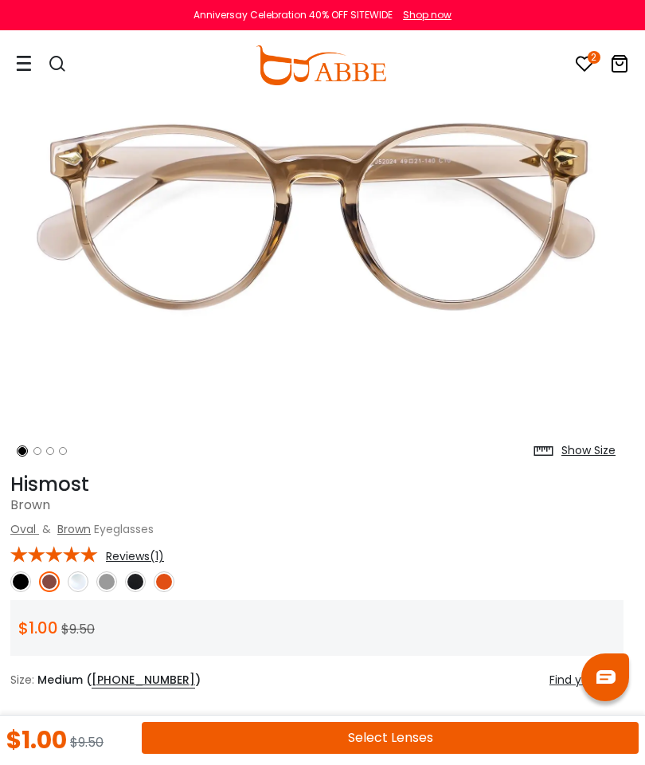
click at [101, 577] on img at bounding box center [106, 581] width 21 height 21
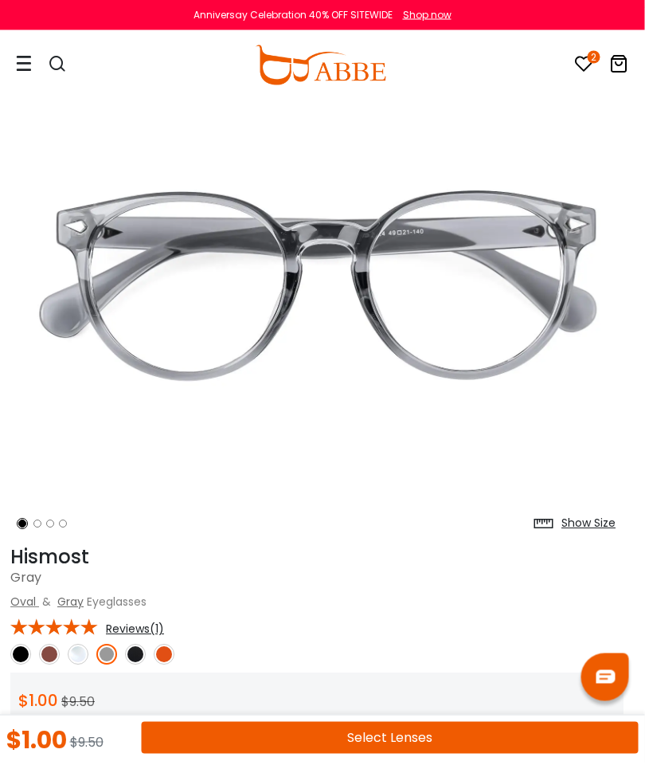
scroll to position [0, 5]
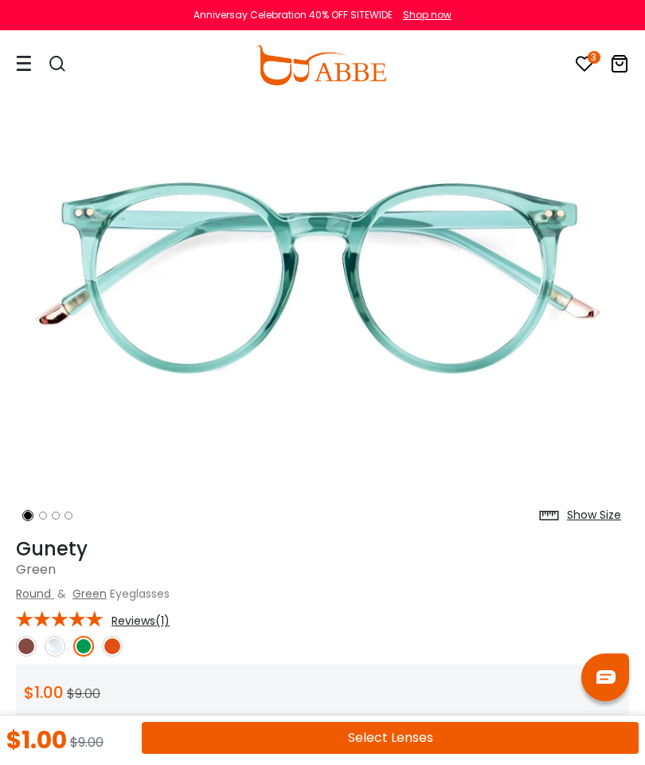
scroll to position [121, 0]
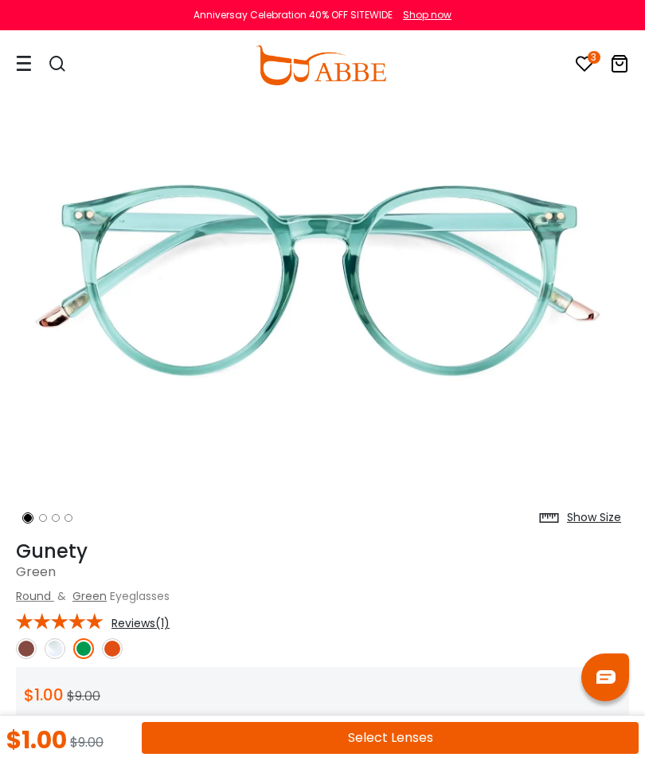
click at [122, 641] on link at bounding box center [112, 648] width 21 height 21
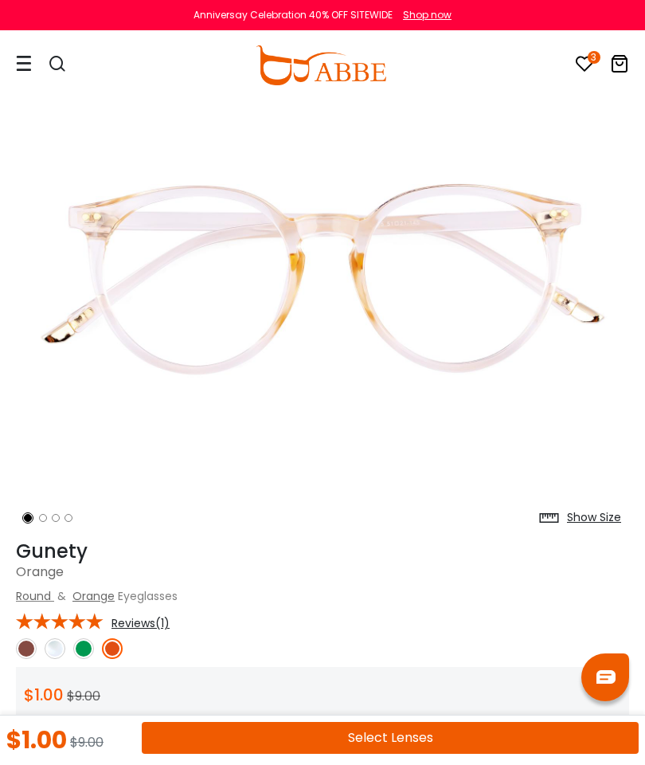
click at [22, 648] on img at bounding box center [26, 648] width 21 height 21
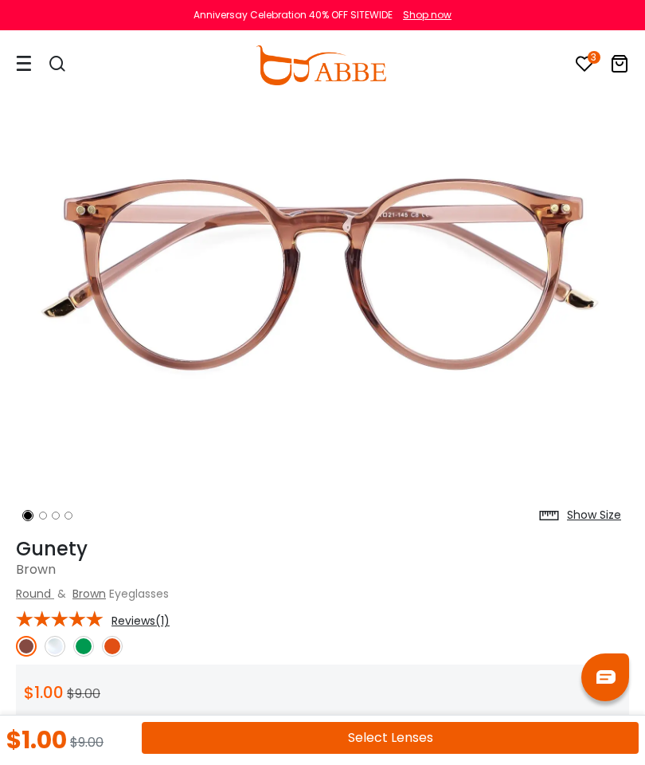
scroll to position [0, 0]
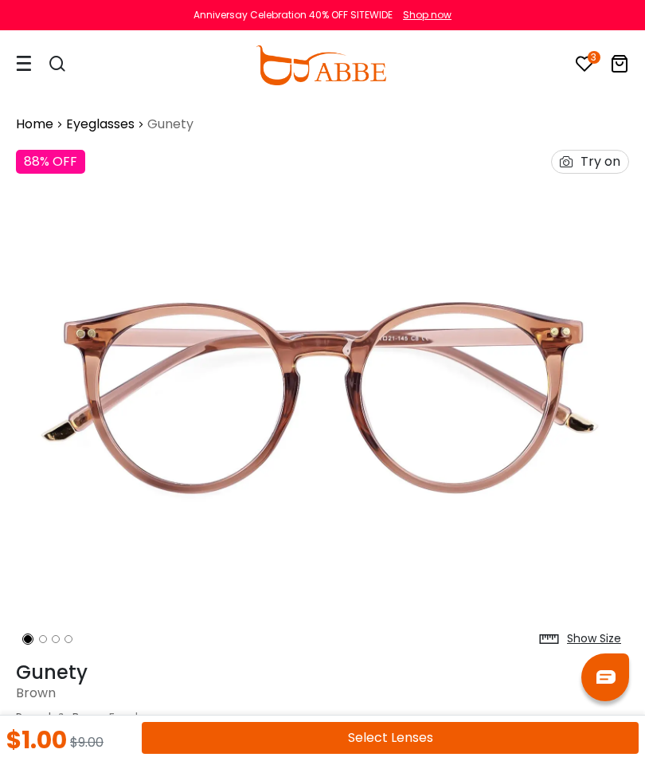
click at [22, 3] on div "Anniversay Celebration 40% OFF SITEWIDE Shop now" at bounding box center [322, 15] width 645 height 30
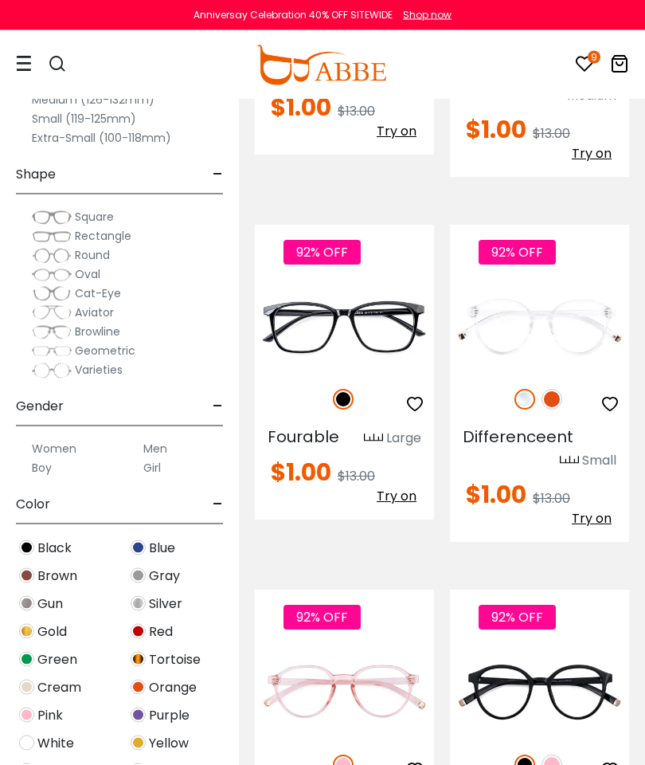
scroll to position [740, 0]
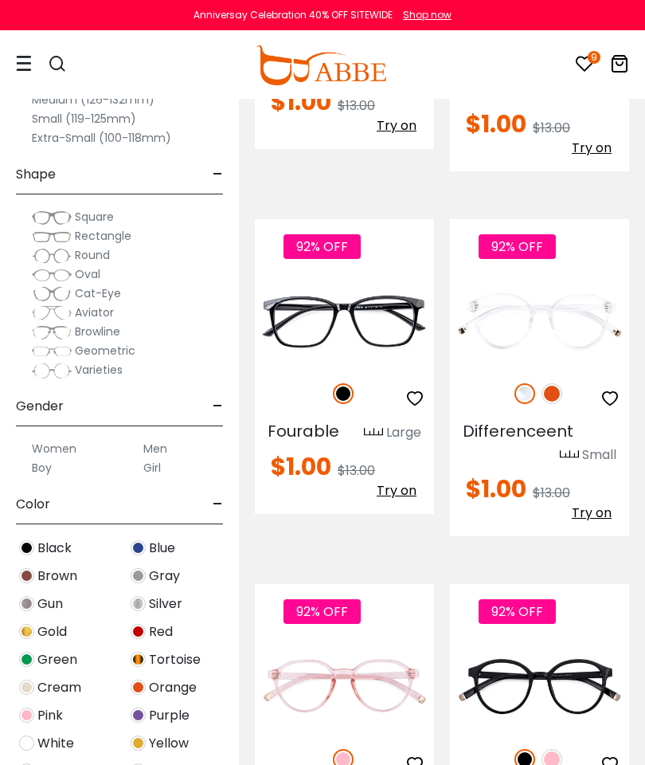
click at [552, 398] on img at bounding box center [552, 393] width 21 height 21
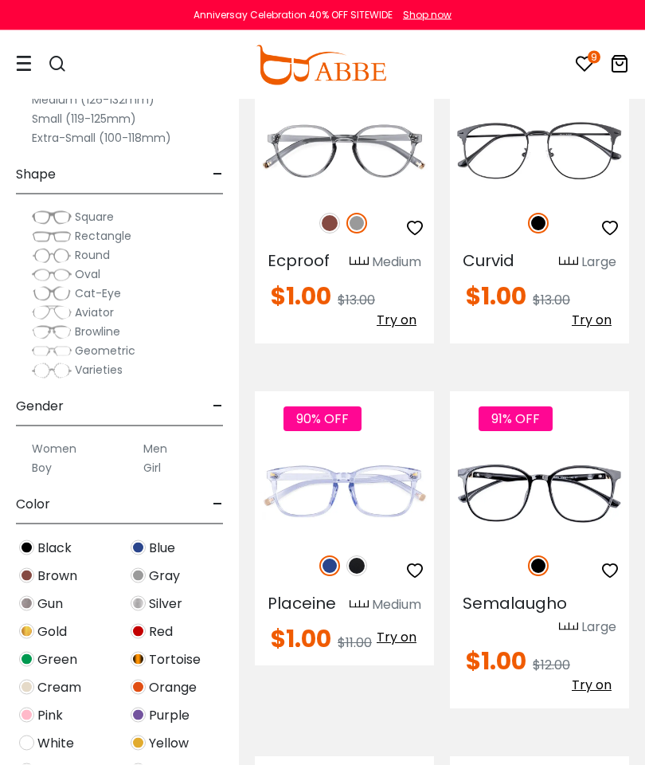
scroll to position [1962, 0]
click at [362, 558] on img at bounding box center [356, 565] width 21 height 21
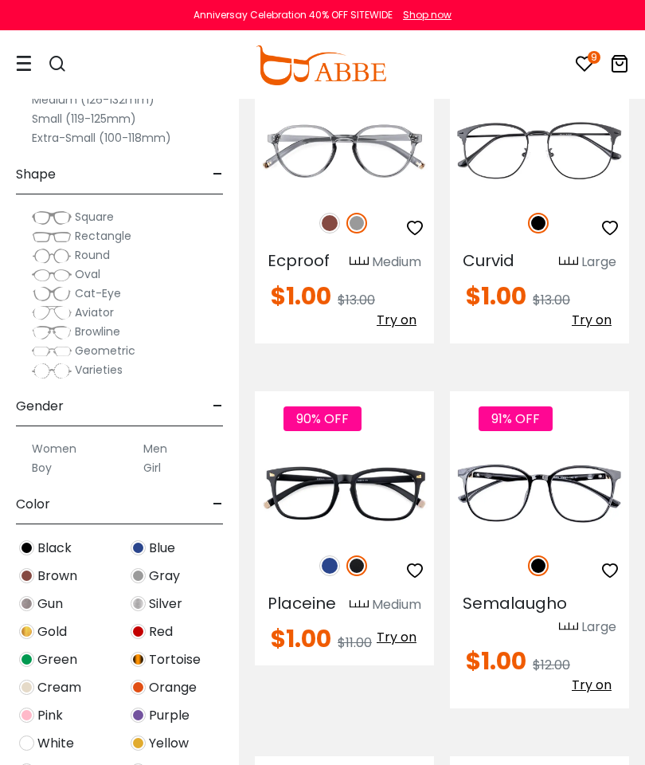
click at [424, 561] on icon "button" at bounding box center [414, 570] width 19 height 19
click at [0, 0] on img at bounding box center [0, 0] width 0 height 0
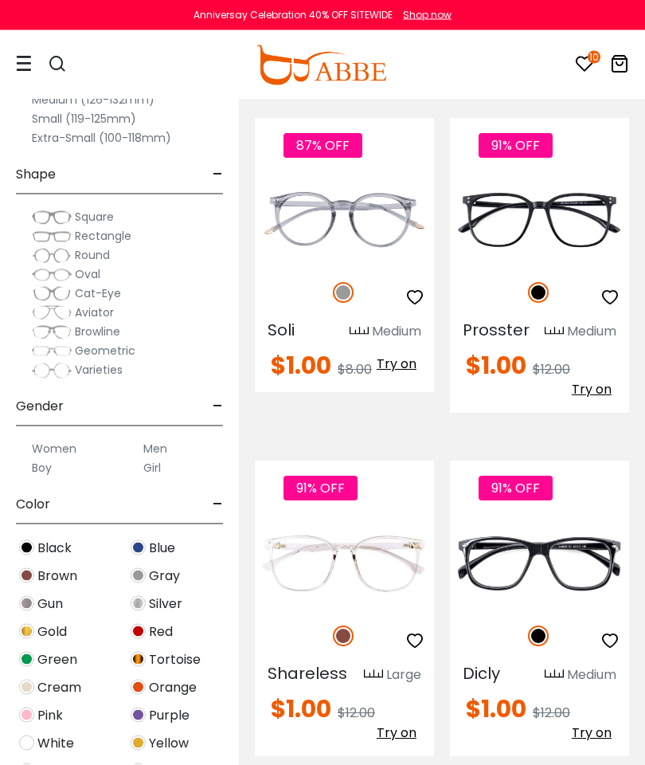
scroll to position [2965, 0]
click at [0, 0] on img at bounding box center [0, 0] width 0 height 0
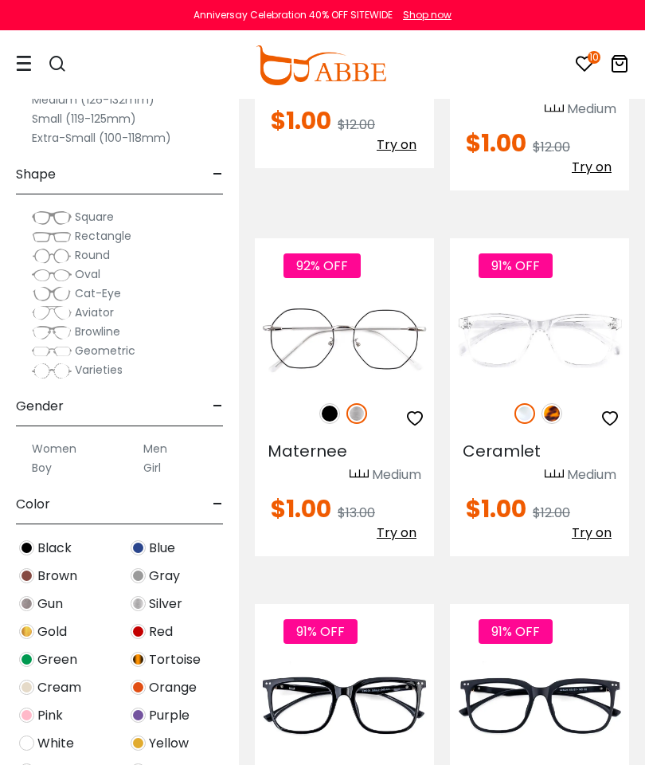
scroll to position [3895, 0]
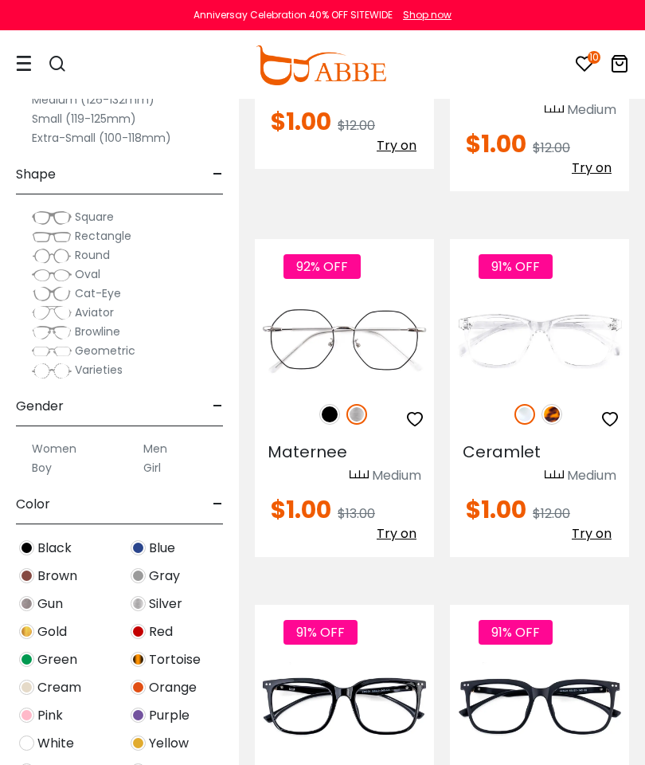
click at [547, 404] on img at bounding box center [552, 414] width 21 height 21
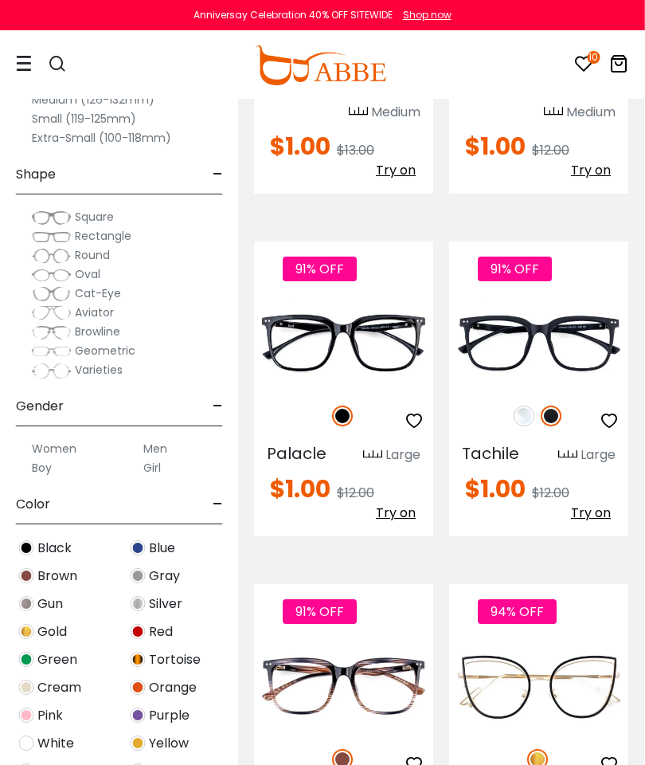
scroll to position [4258, 1]
click at [0, 0] on img at bounding box center [0, 0] width 0 height 0
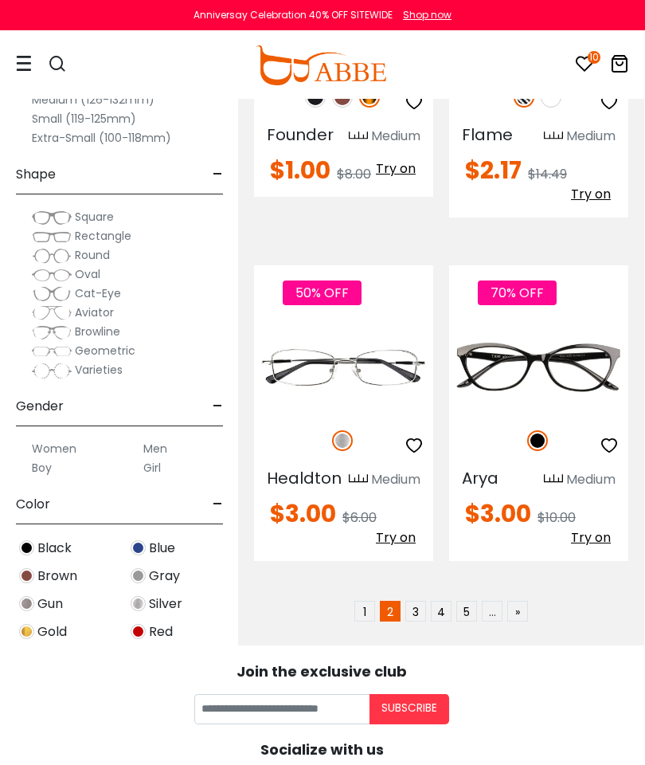
scroll to position [5257, 1]
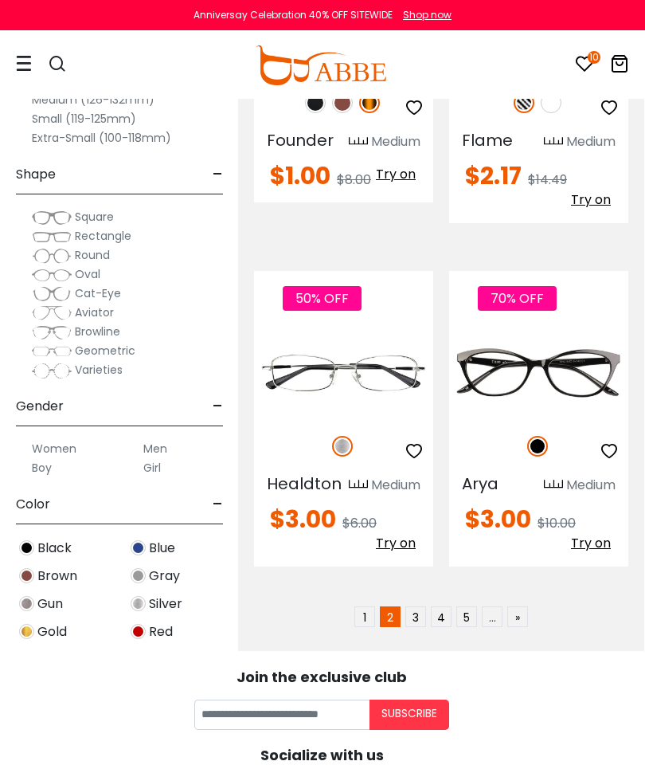
click at [422, 606] on link "3" at bounding box center [415, 616] width 21 height 21
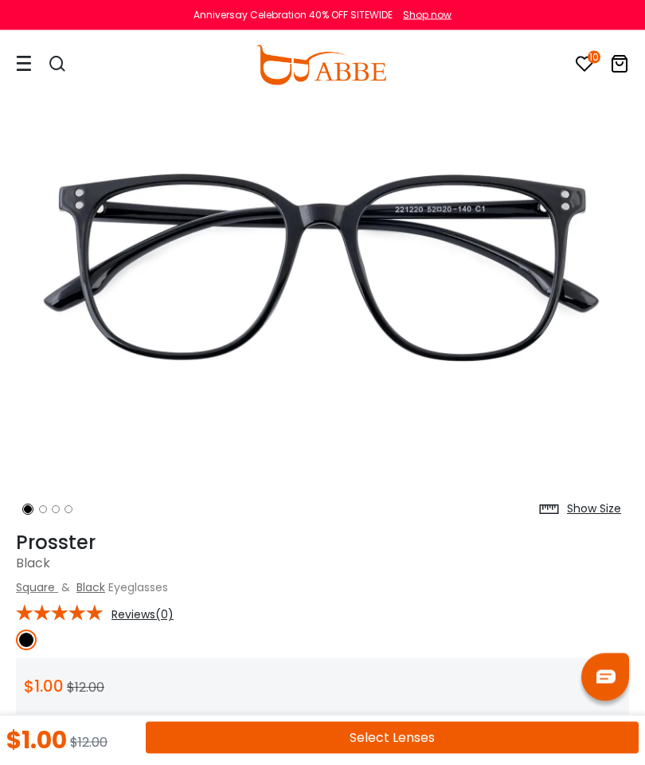
scroll to position [119, 0]
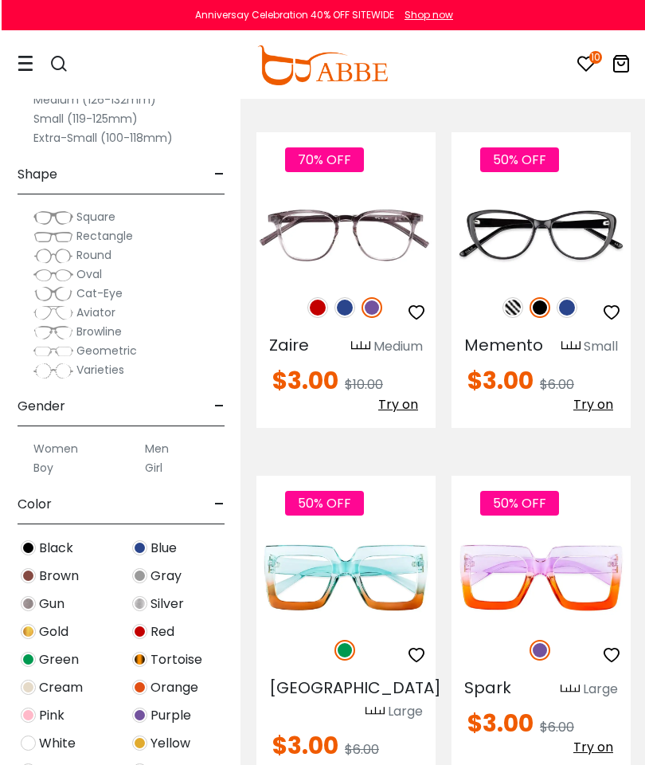
scroll to position [462, 0]
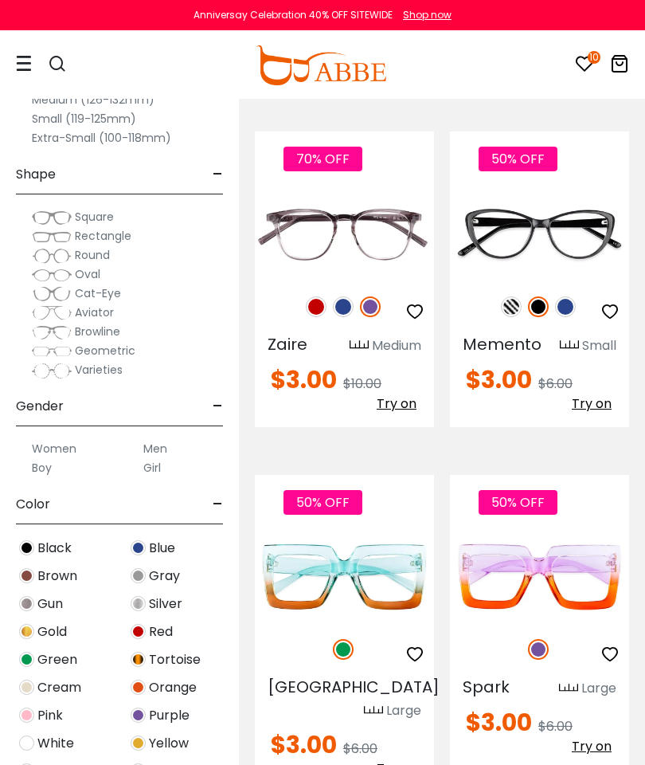
click at [324, 306] on img at bounding box center [316, 306] width 21 height 21
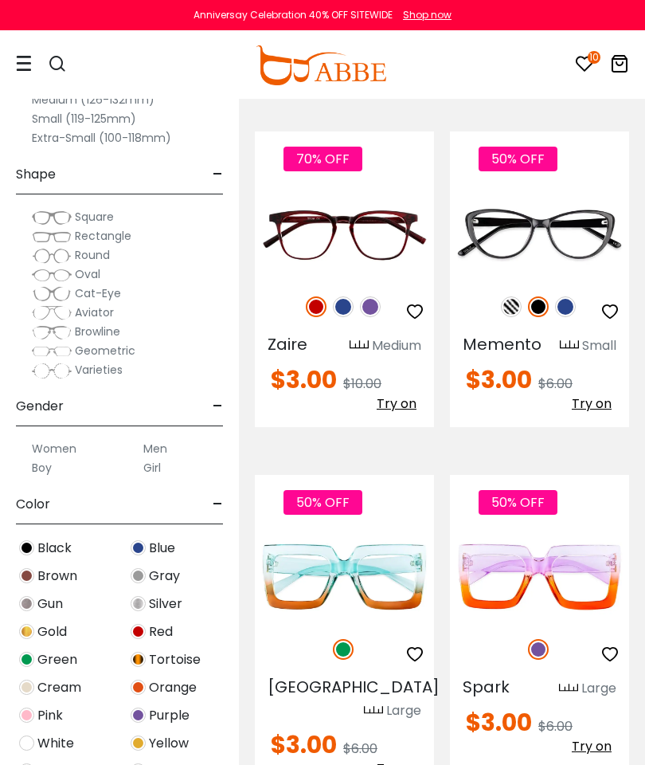
click at [345, 311] on img at bounding box center [343, 306] width 21 height 21
click at [0, 0] on img at bounding box center [0, 0] width 0 height 0
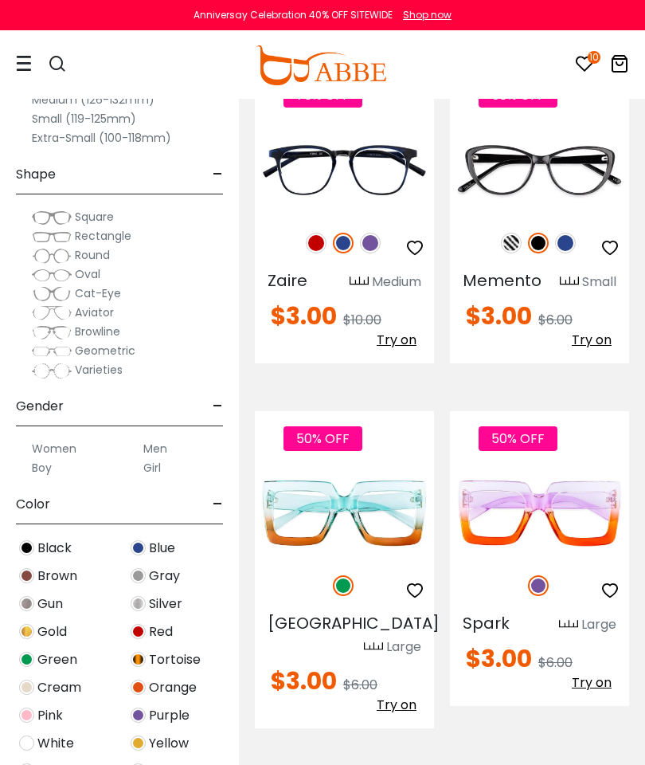
click at [421, 245] on icon "button" at bounding box center [414, 247] width 19 height 19
click at [362, 249] on img at bounding box center [370, 243] width 21 height 21
click at [416, 238] on icon "button" at bounding box center [414, 247] width 19 height 19
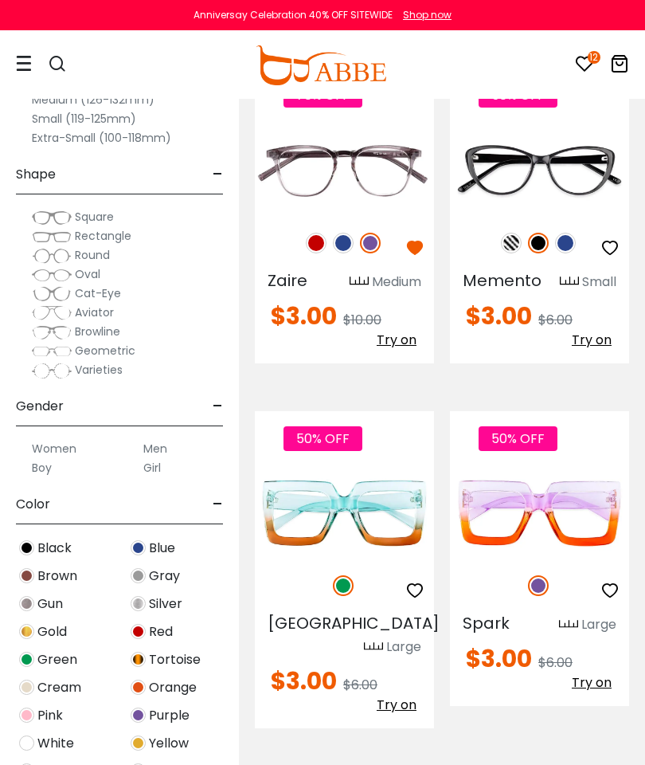
click at [306, 242] on img at bounding box center [316, 243] width 21 height 21
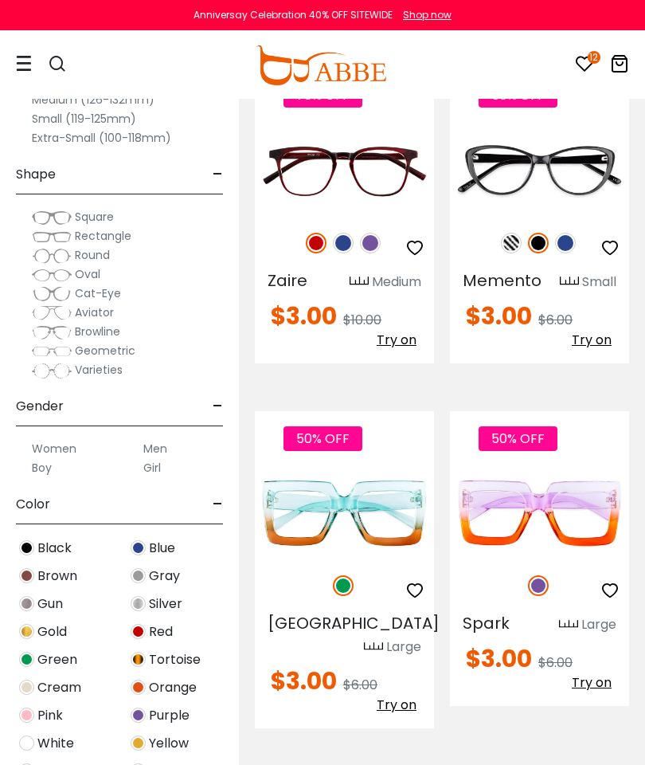
click at [415, 238] on icon "button" at bounding box center [414, 247] width 19 height 19
click at [335, 239] on img at bounding box center [343, 243] width 21 height 21
click at [401, 243] on button "button" at bounding box center [415, 248] width 29 height 30
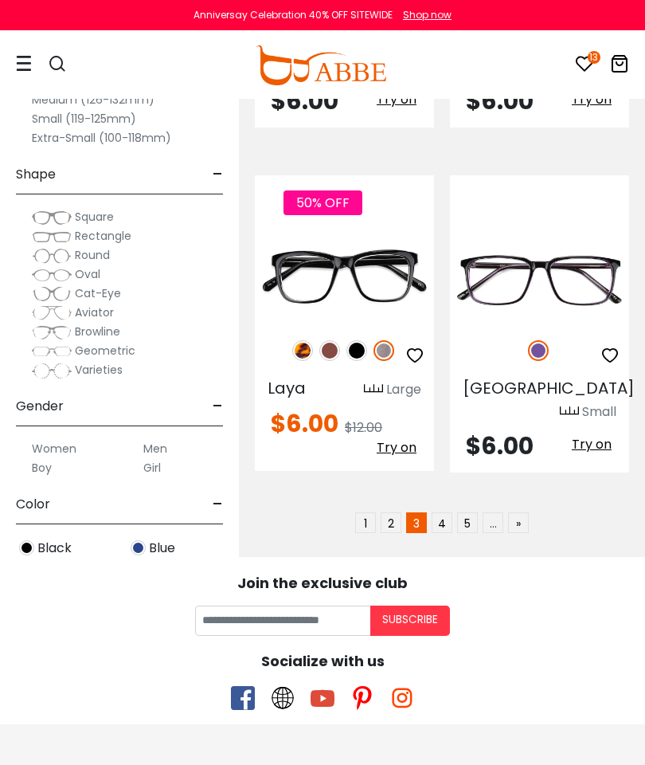
scroll to position [5332, 0]
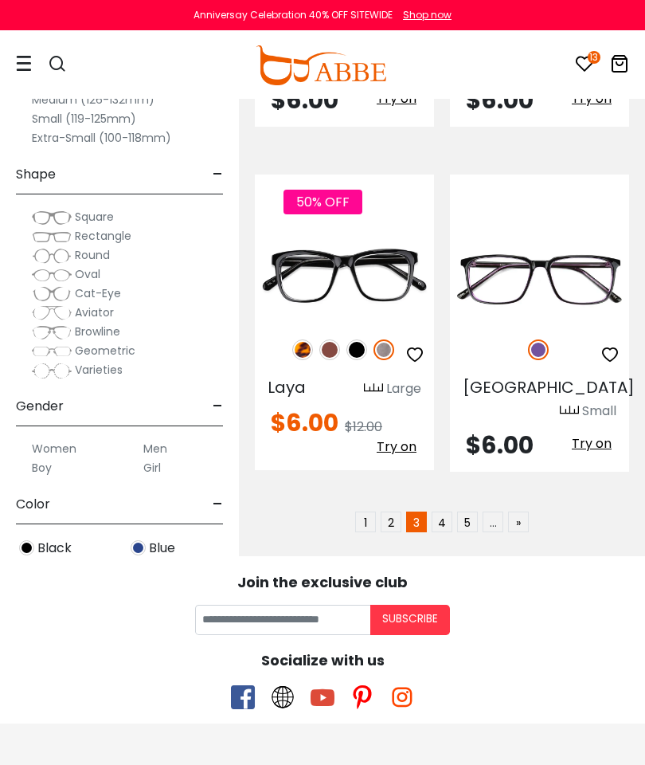
click at [310, 339] on img at bounding box center [302, 349] width 21 height 21
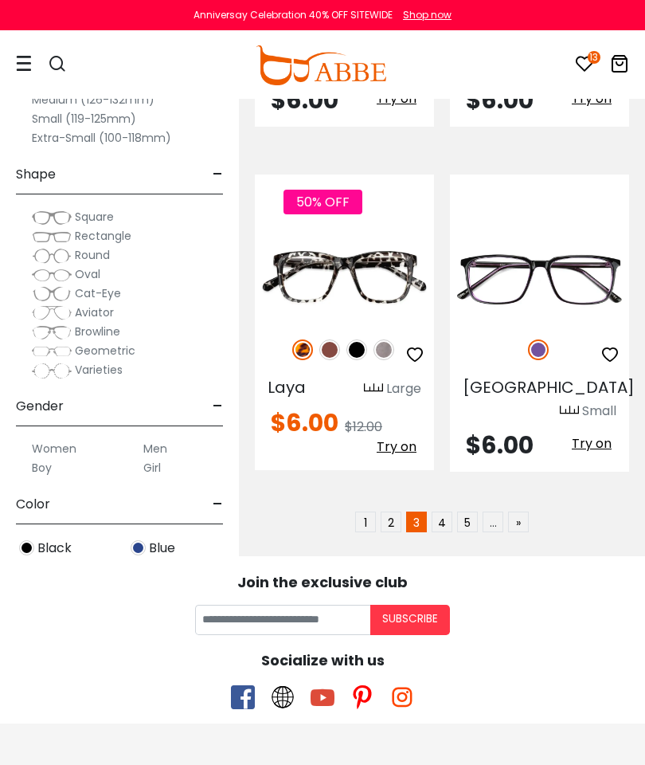
click at [444, 511] on link "4" at bounding box center [442, 521] width 21 height 21
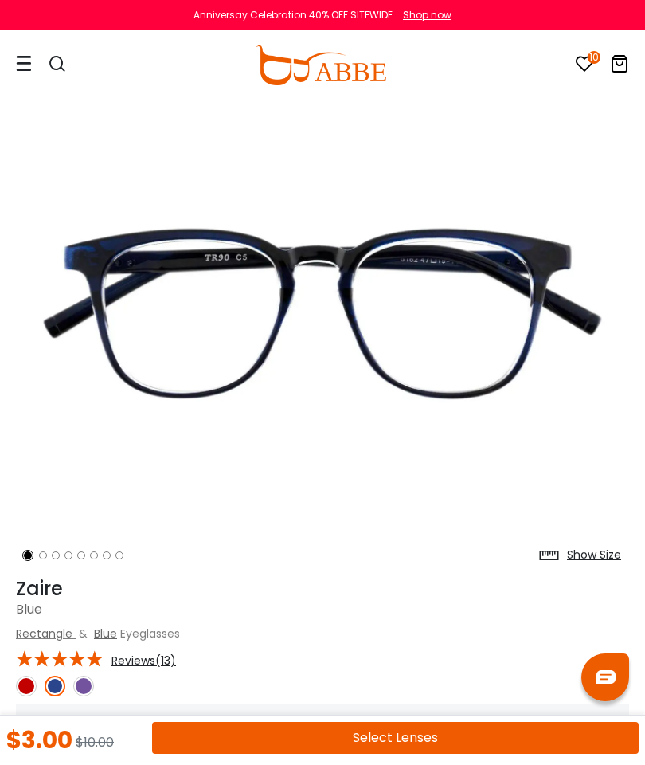
scroll to position [83, 0]
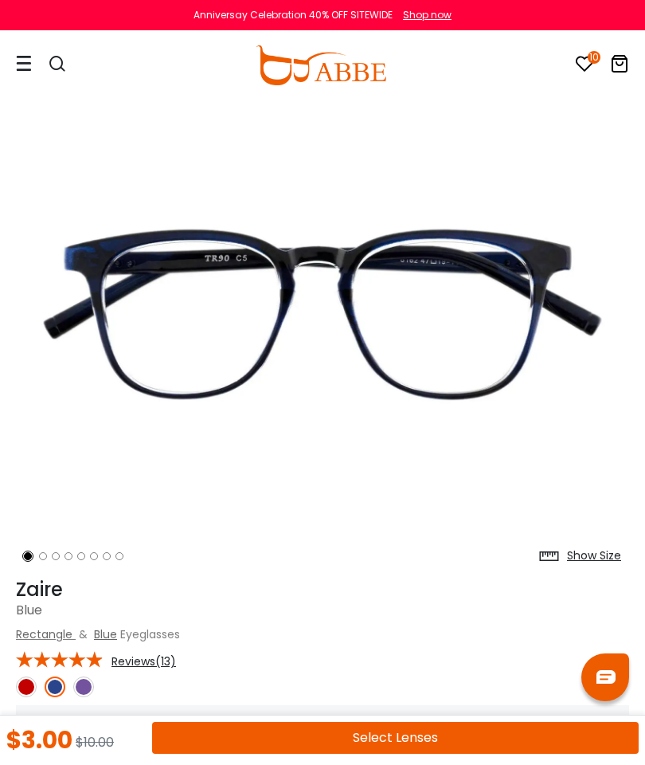
click at [36, 676] on link at bounding box center [26, 686] width 21 height 21
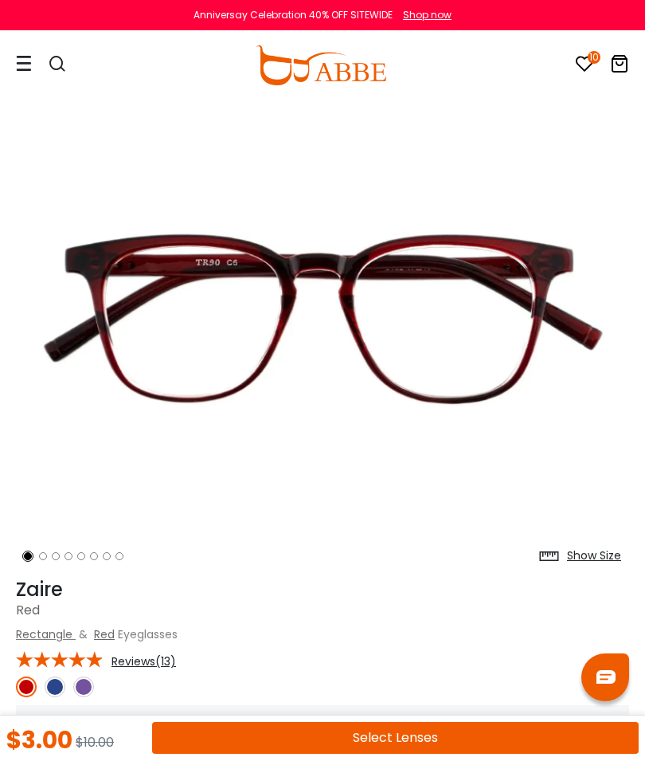
click at [100, 683] on div at bounding box center [322, 686] width 613 height 21
click at [92, 687] on img at bounding box center [83, 686] width 21 height 21
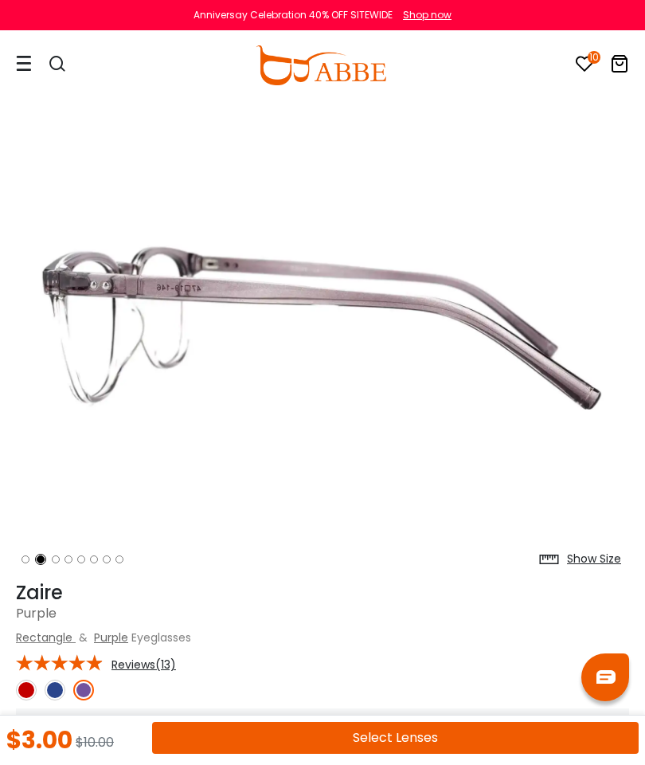
scroll to position [79, 0]
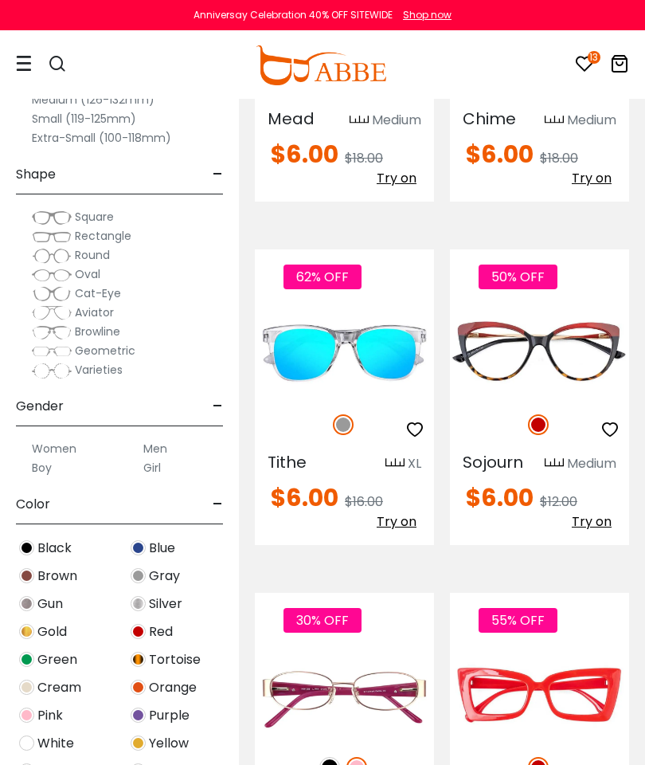
scroll to position [2445, 0]
click at [422, 421] on icon "button" at bounding box center [414, 430] width 19 height 19
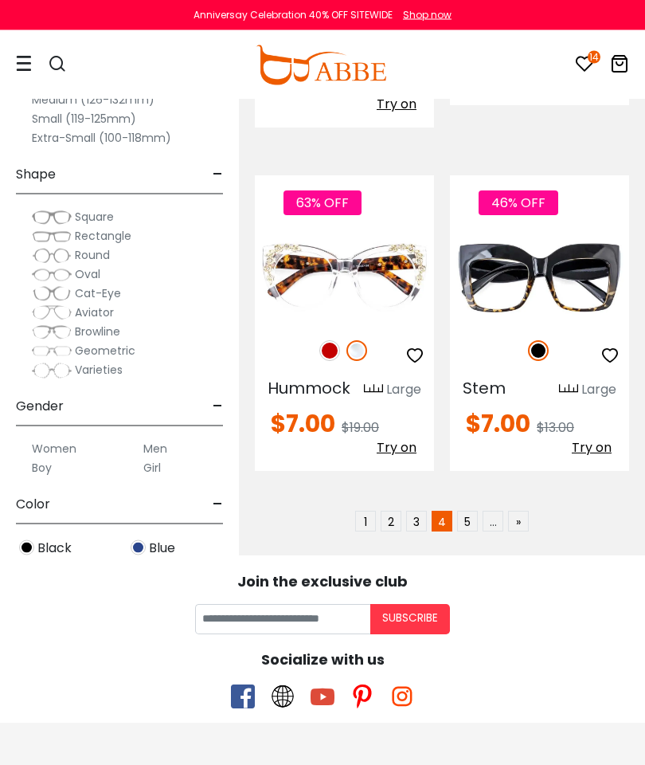
scroll to position [5335, 0]
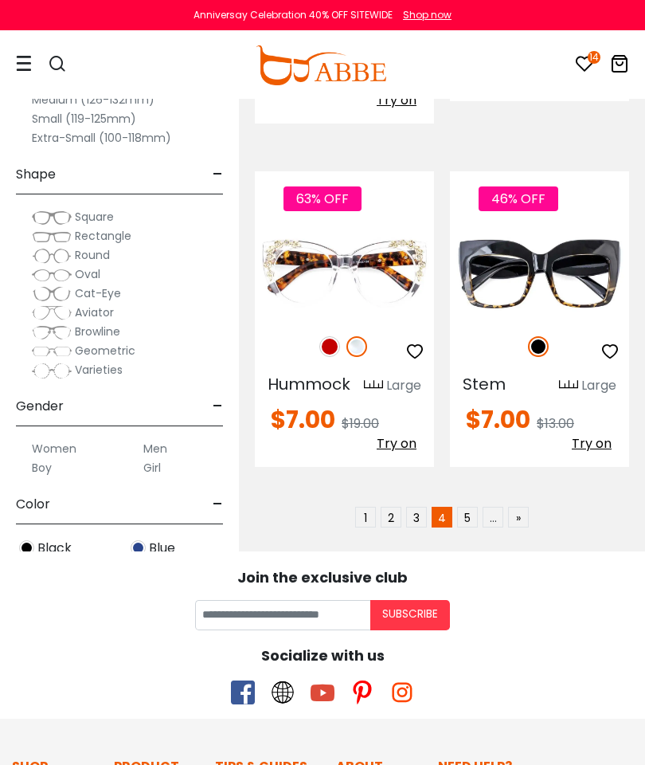
click at [466, 507] on link "5" at bounding box center [467, 517] width 21 height 21
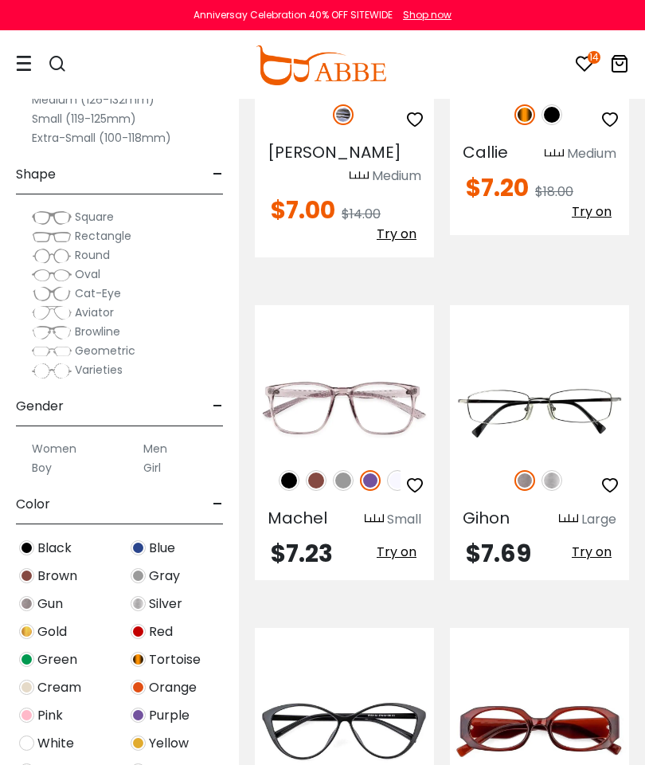
scroll to position [1086, 0]
